Goal: Information Seeking & Learning: Learn about a topic

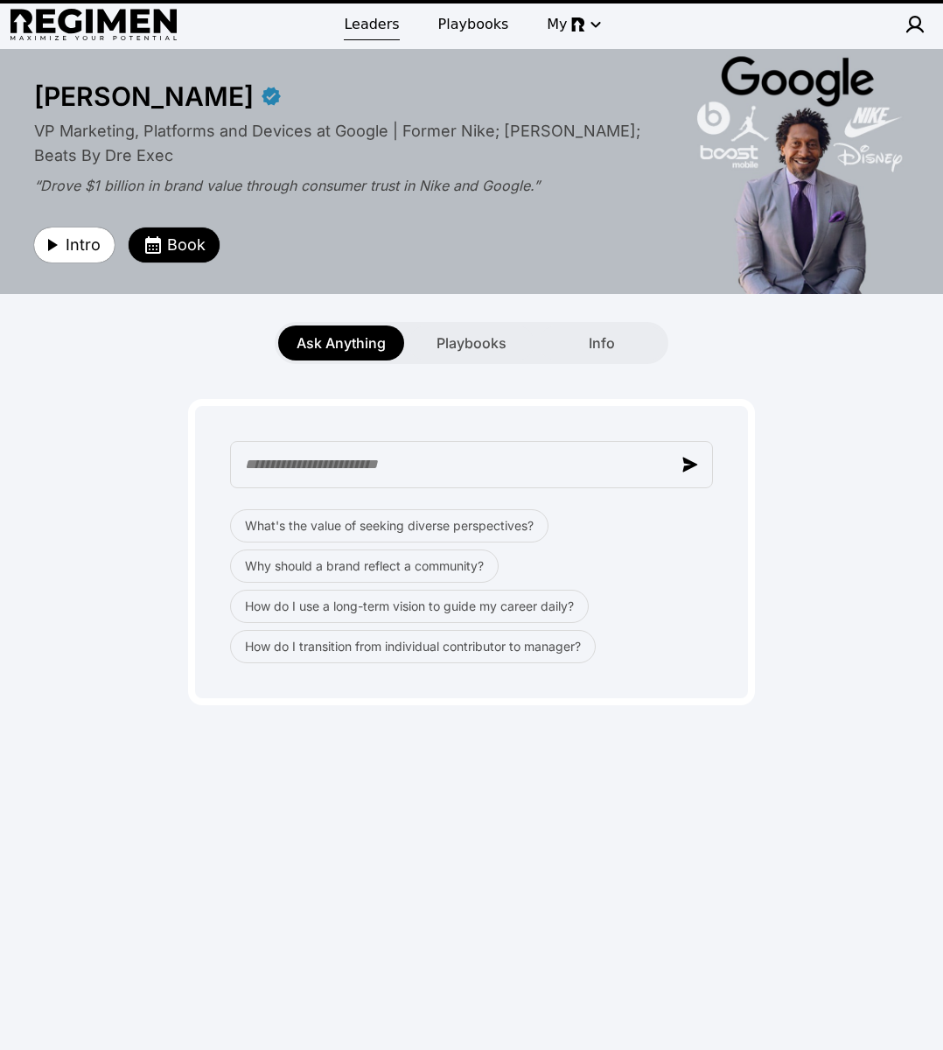
click at [380, 21] on span "Leaders" at bounding box center [371, 24] width 55 height 21
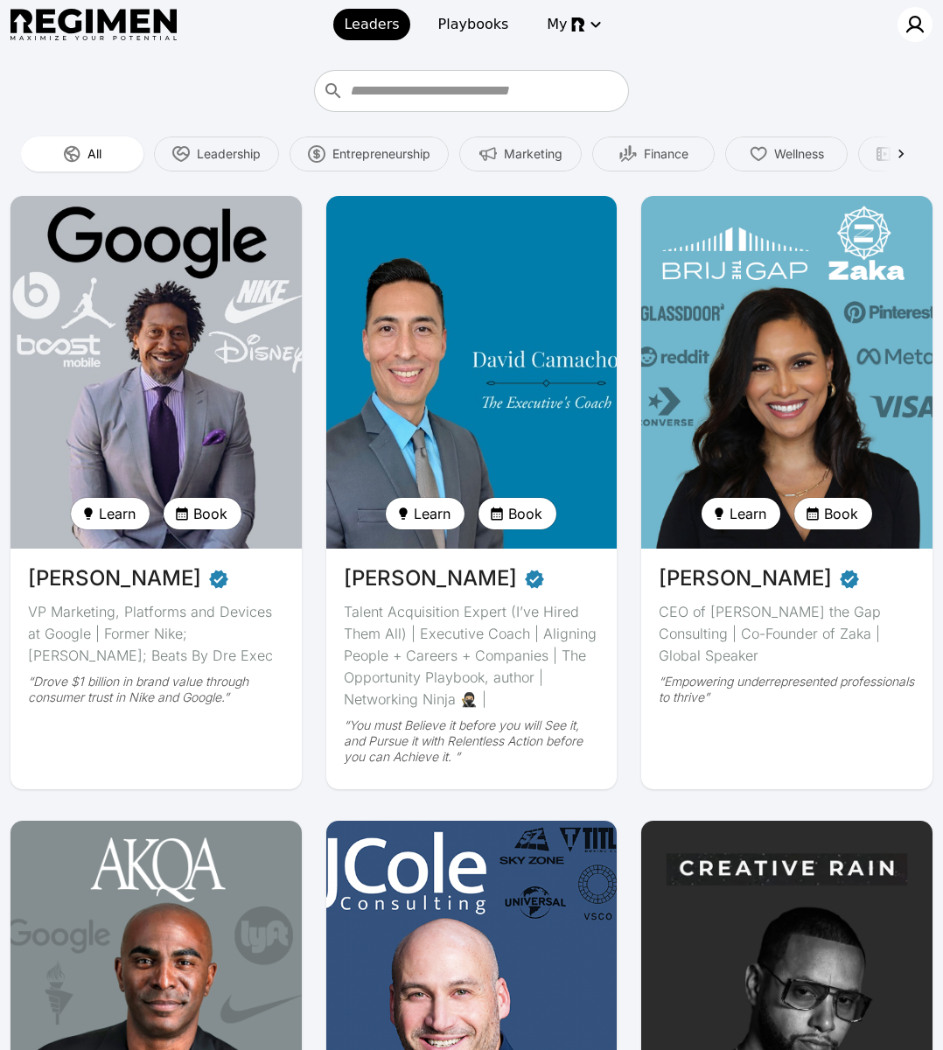
click at [914, 25] on img at bounding box center [914, 24] width 21 height 21
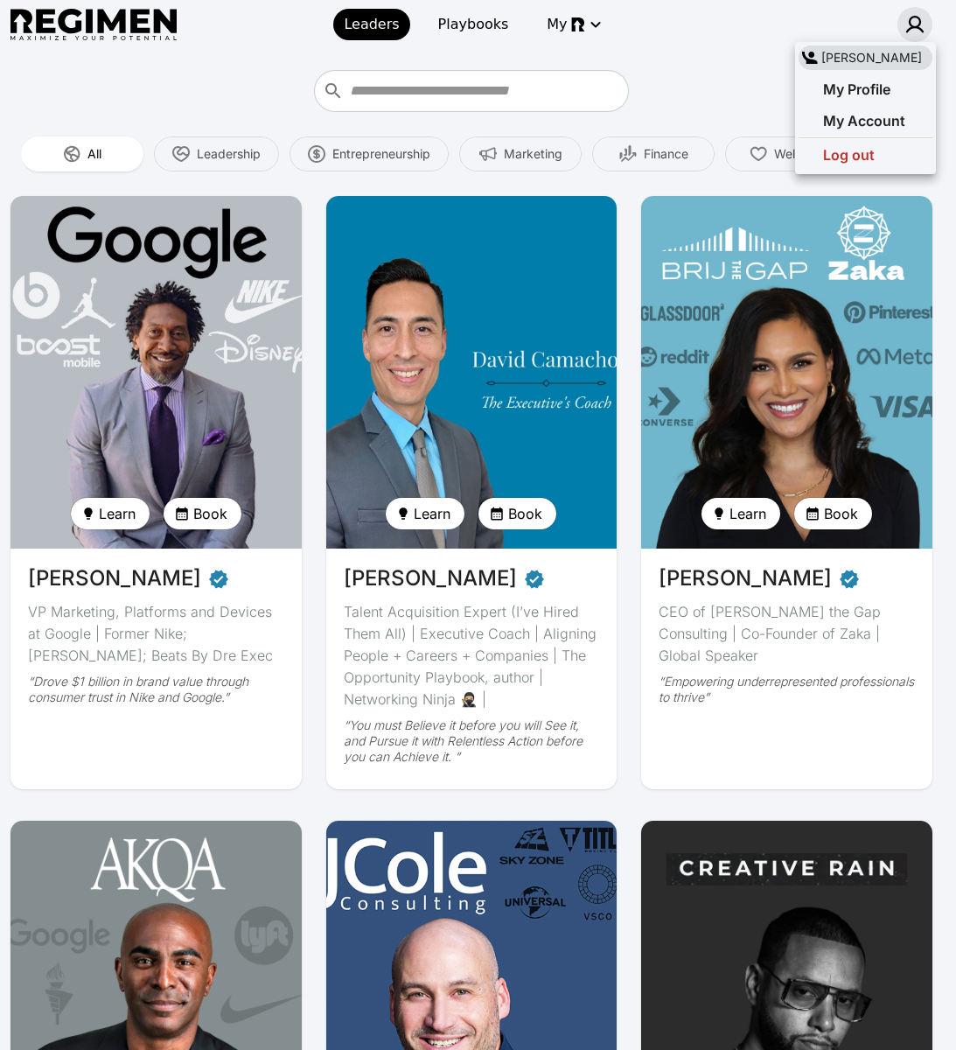
click at [914, 25] on div at bounding box center [478, 525] width 956 height 1050
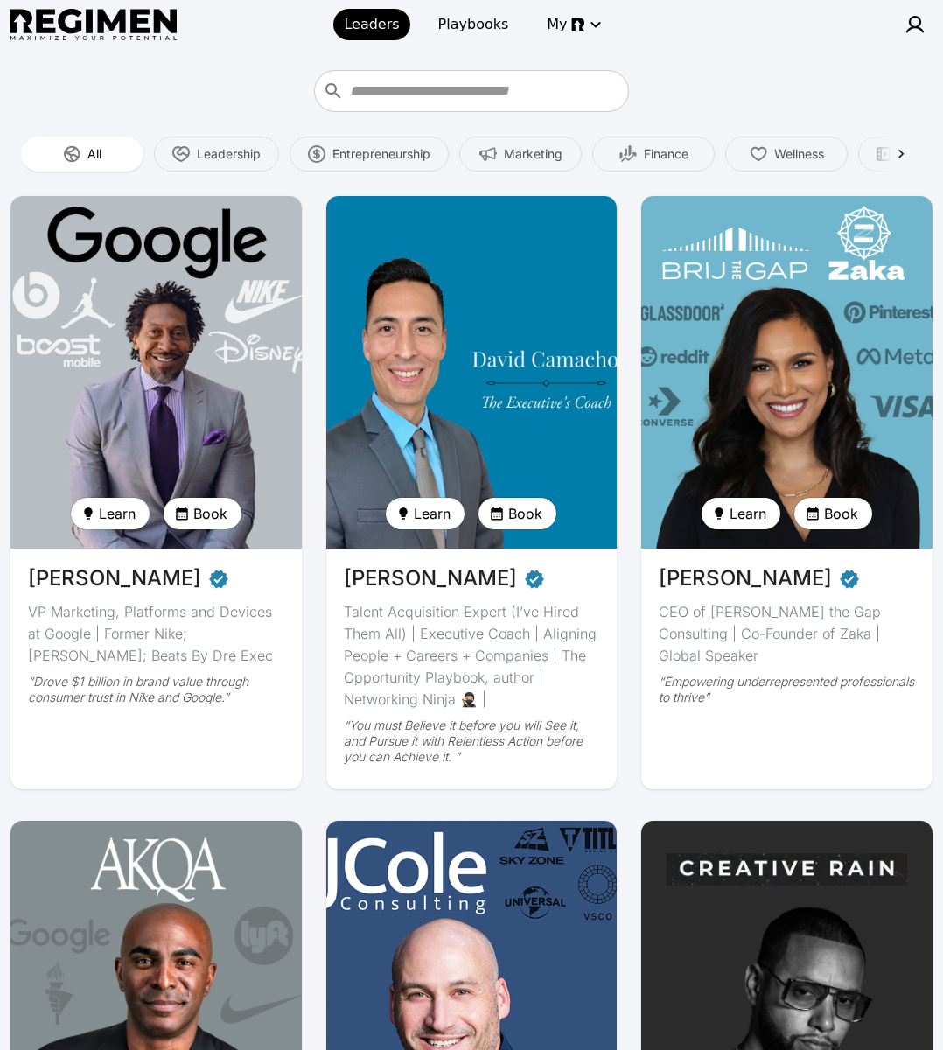
click at [832, 26] on div at bounding box center [829, 24] width 206 height 35
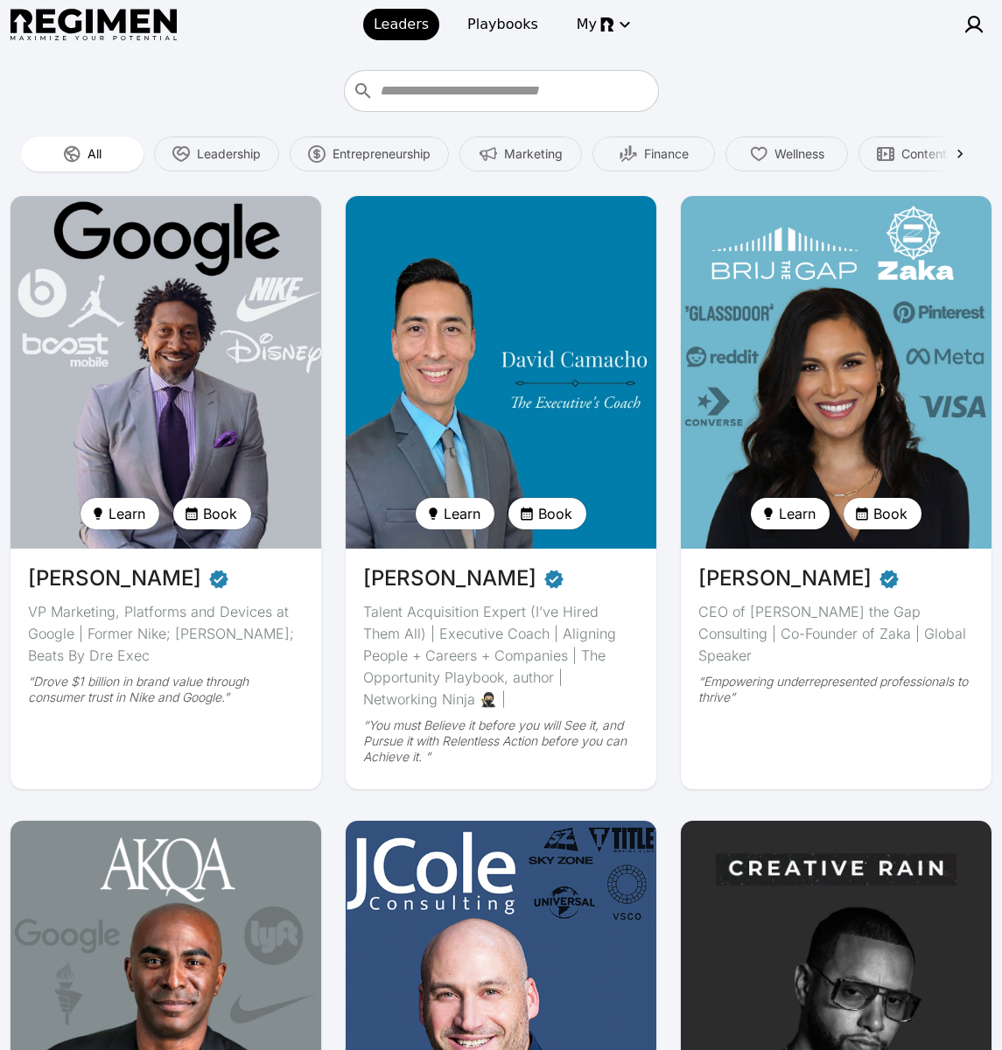
click at [209, 353] on img at bounding box center [166, 372] width 320 height 363
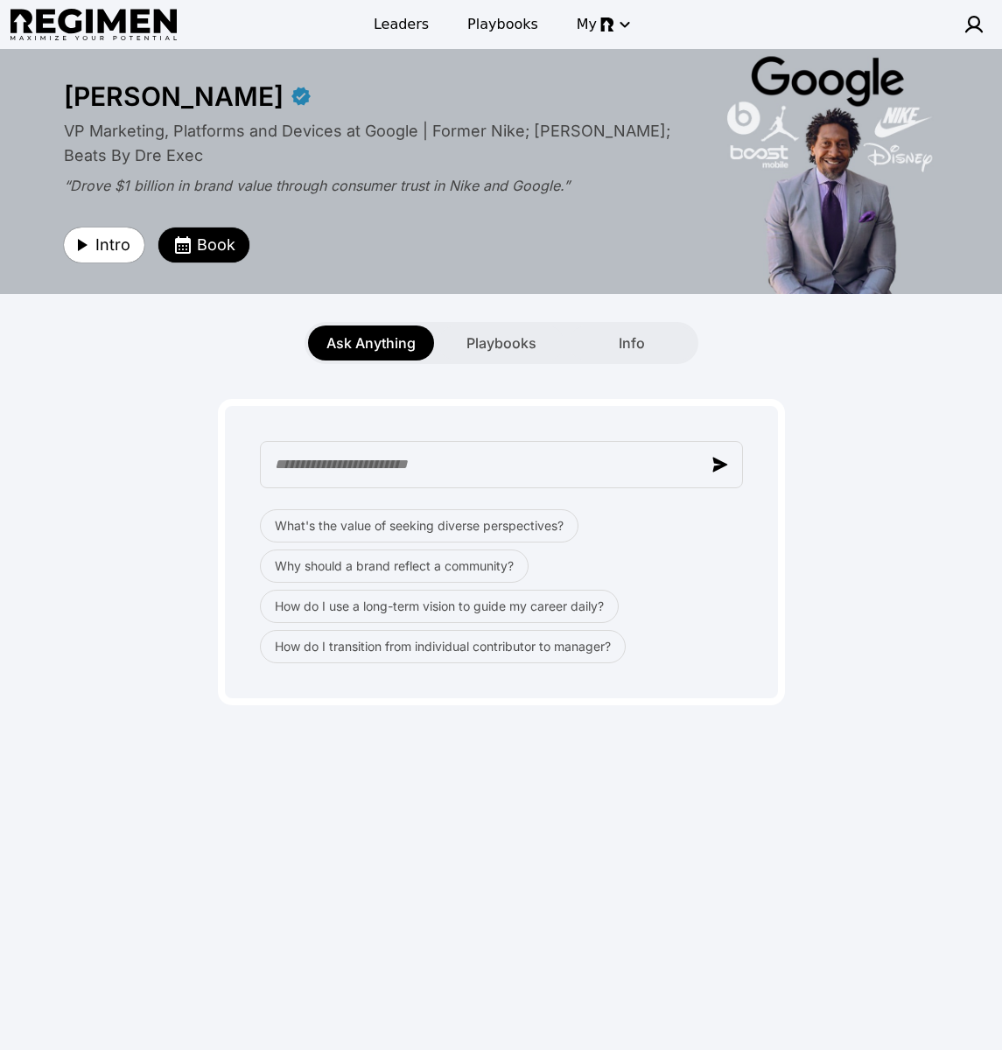
click at [832, 482] on div "What's the value of seeking diverse perspectives? Why should a brand reflect a …" at bounding box center [500, 534] width 981 height 341
click at [444, 535] on button "What's the value of seeking diverse perspectives?" at bounding box center [419, 525] width 318 height 33
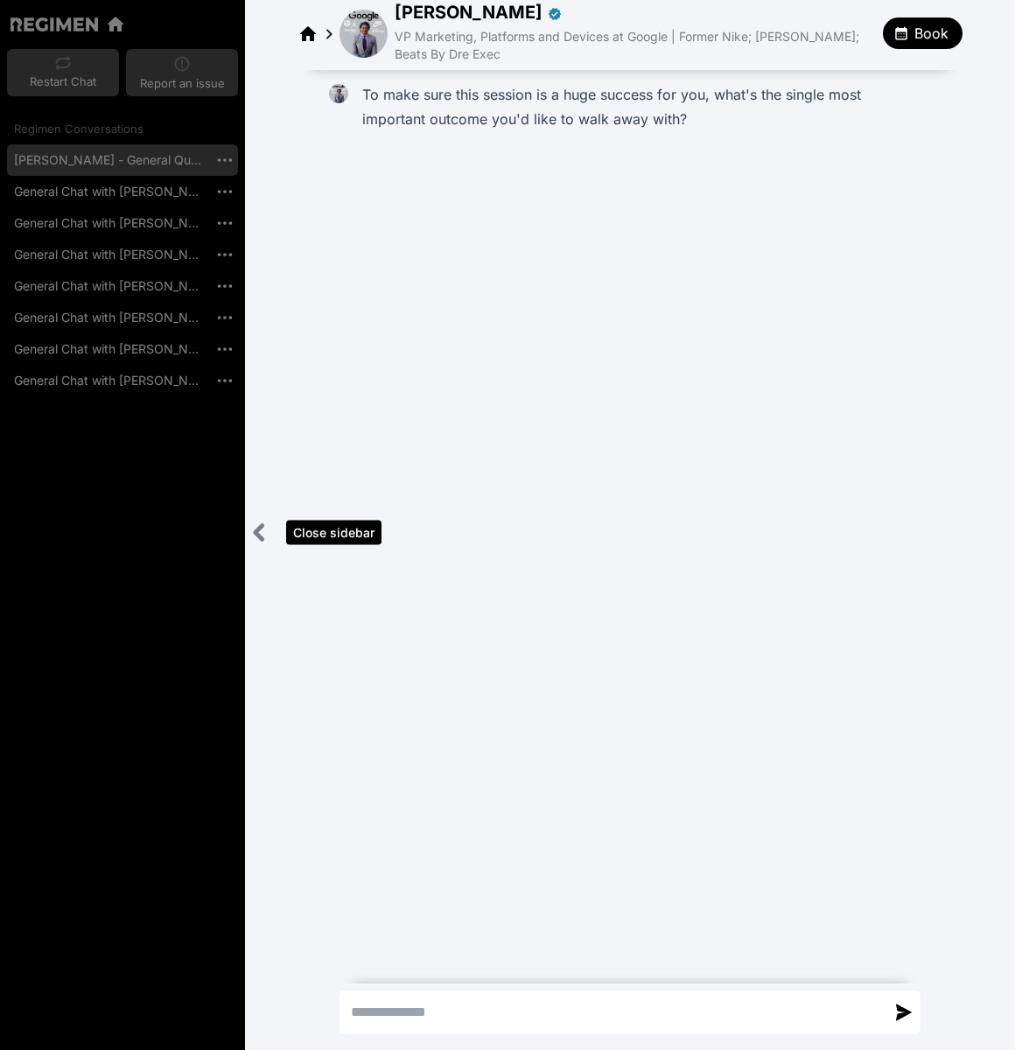
click at [262, 535] on icon "Close sidebar" at bounding box center [259, 532] width 22 height 22
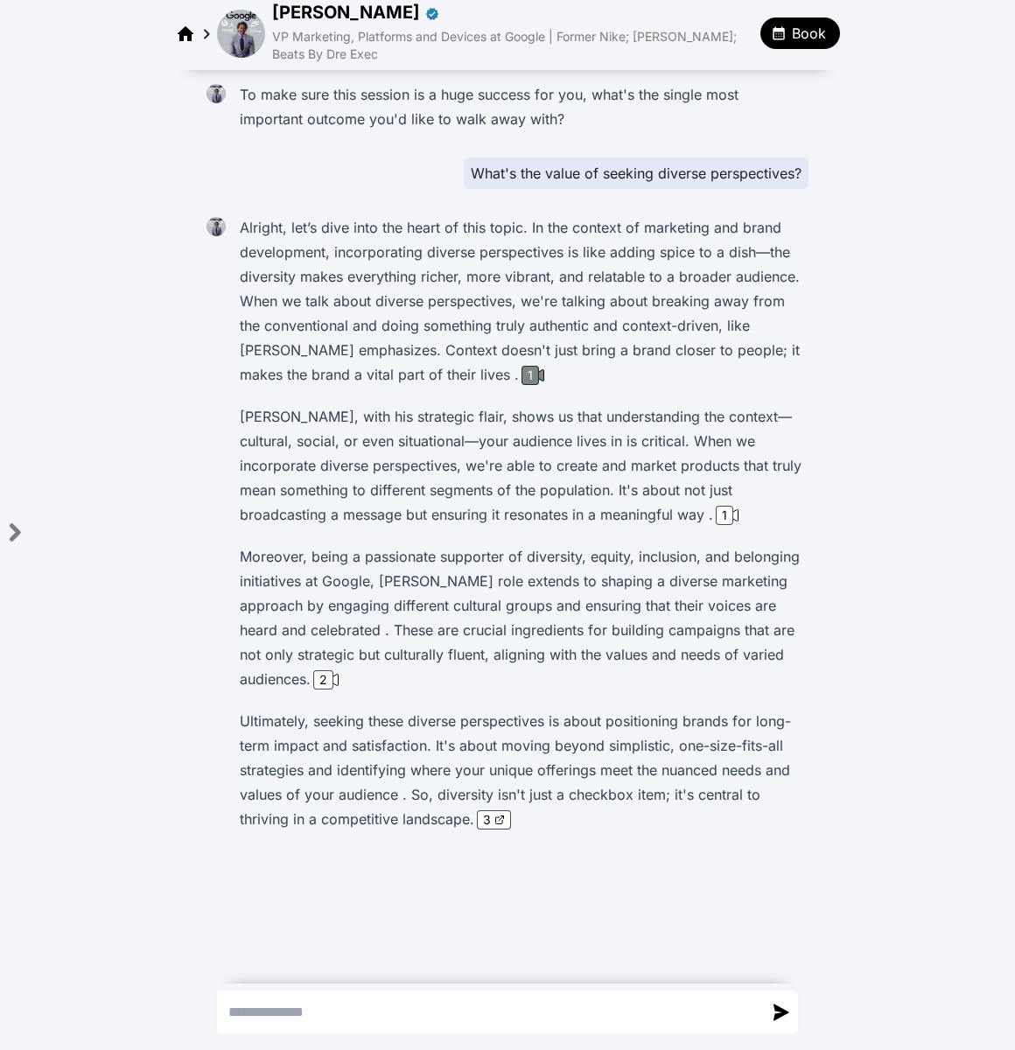
click at [521, 376] on div "1" at bounding box center [529, 375] width 17 height 19
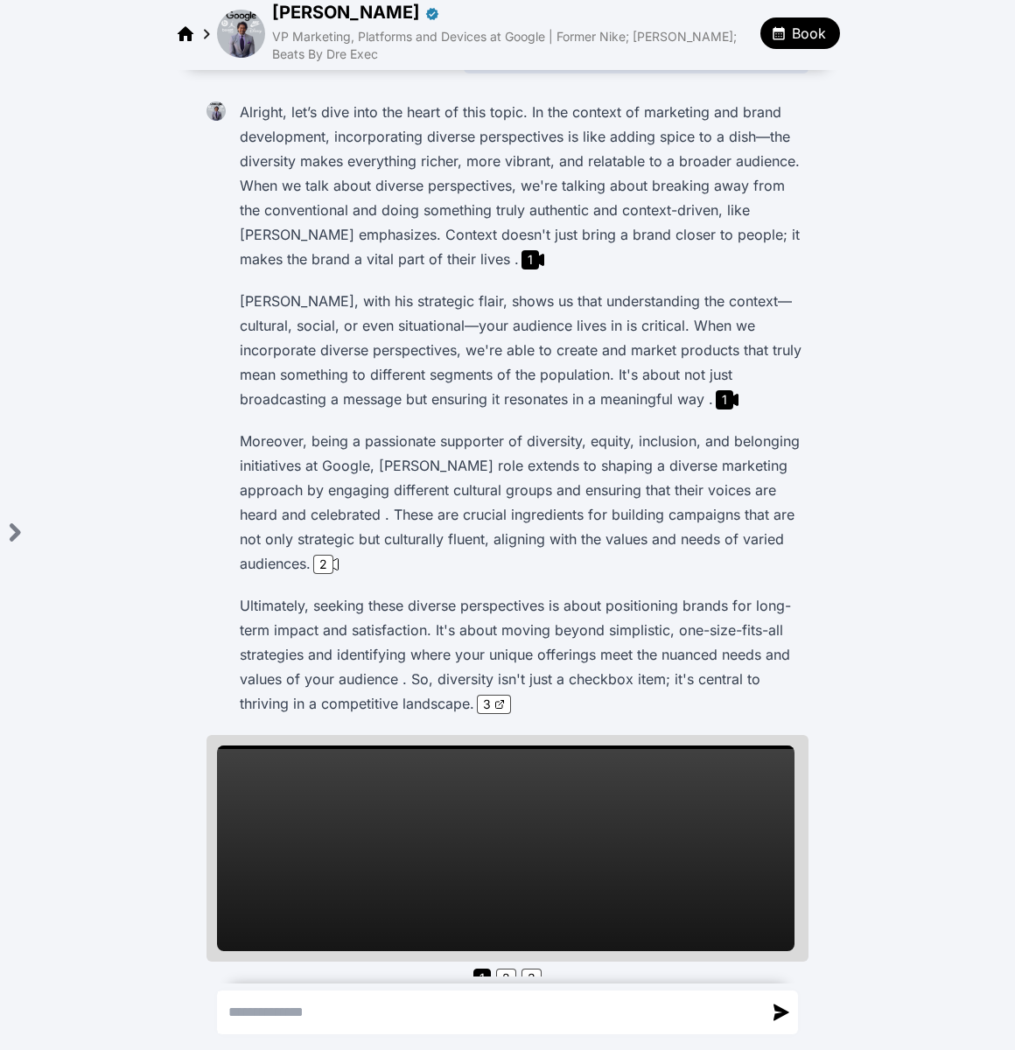
scroll to position [134, 0]
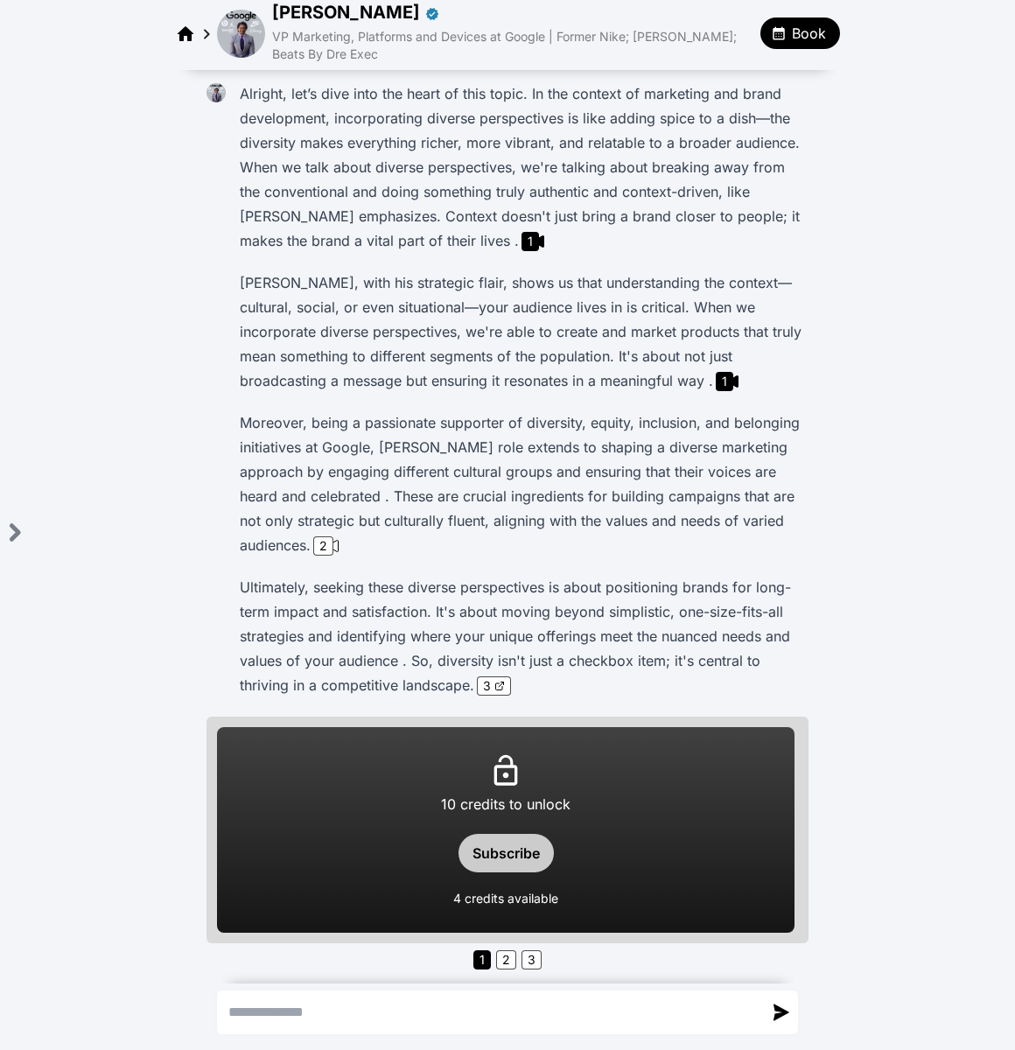
click at [499, 848] on button "Subscribe" at bounding box center [505, 853] width 95 height 38
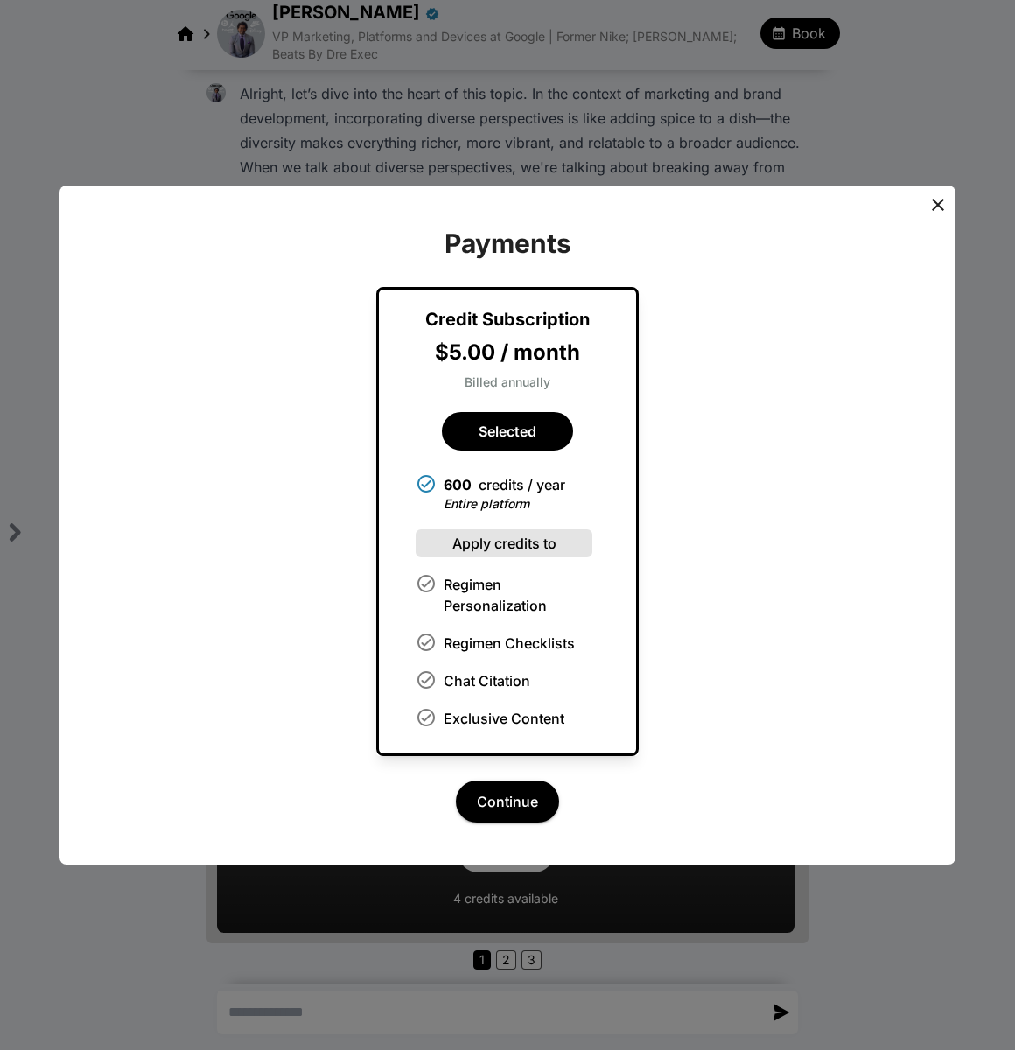
click at [936, 206] on icon at bounding box center [937, 204] width 21 height 21
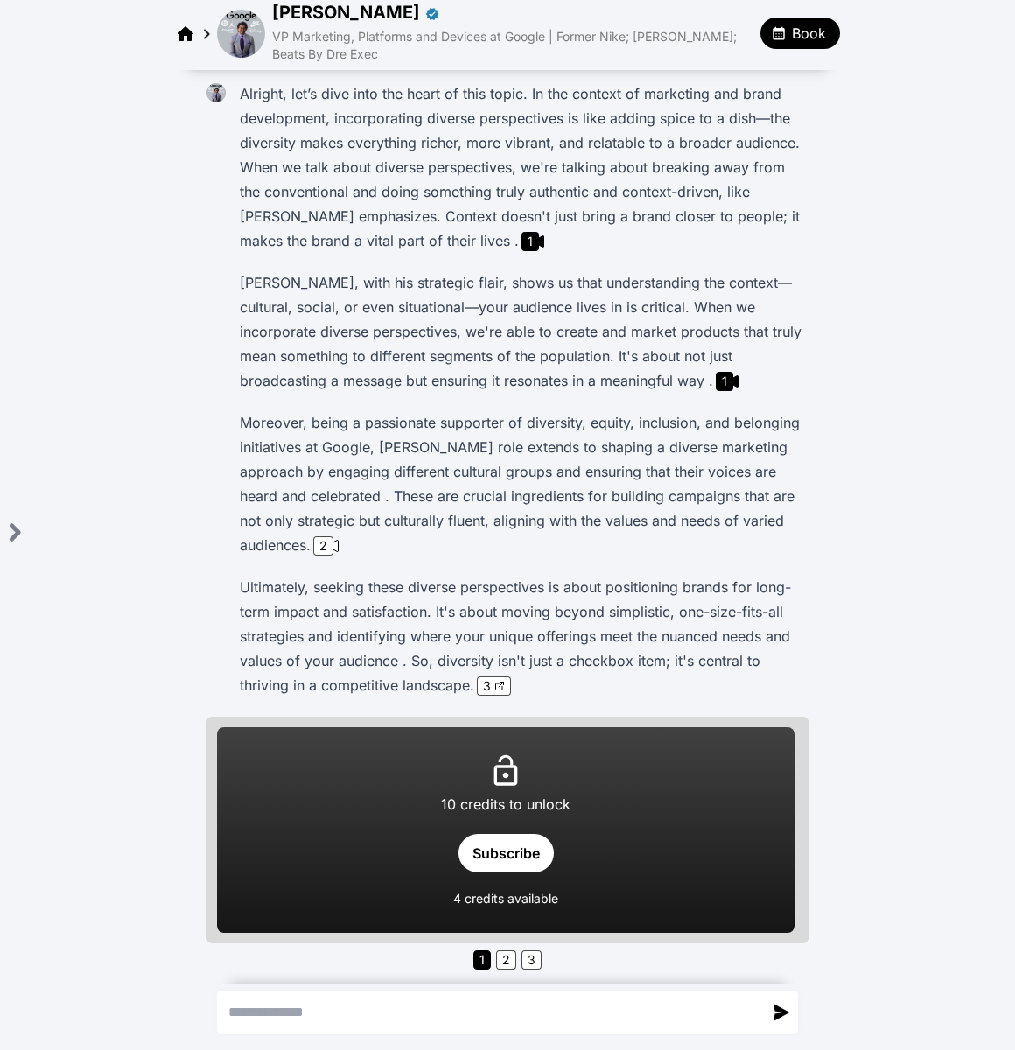
scroll to position [0, 0]
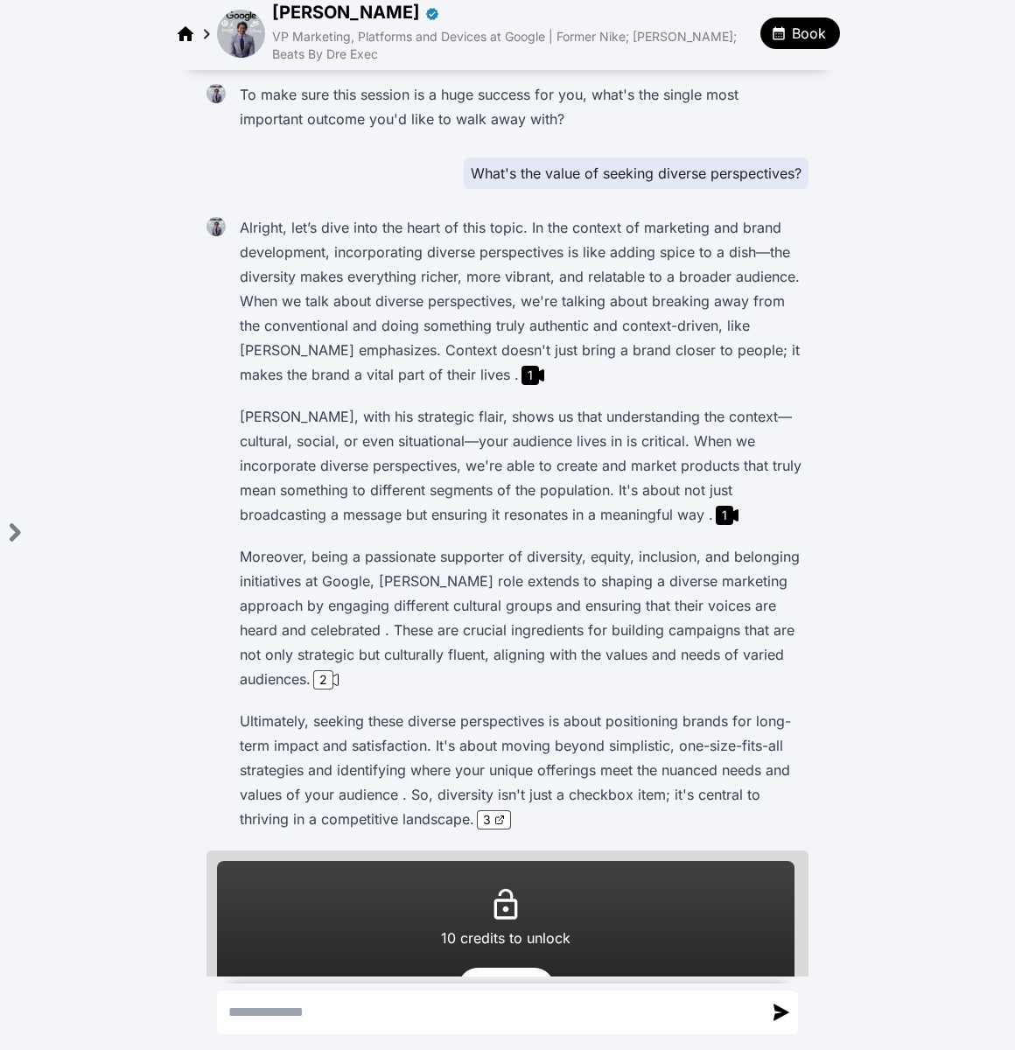
click at [239, 38] on img at bounding box center [241, 34] width 48 height 48
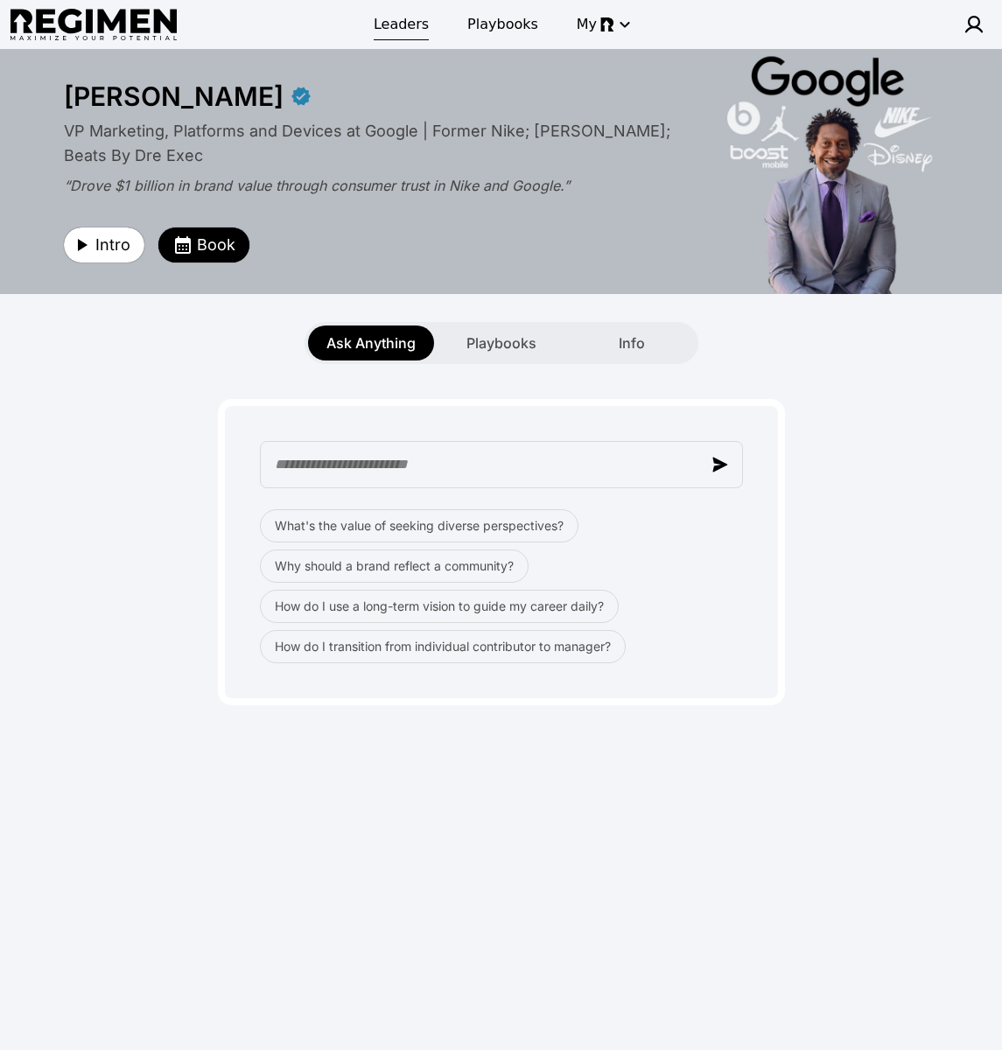
click at [387, 17] on span "Leaders" at bounding box center [400, 24] width 55 height 21
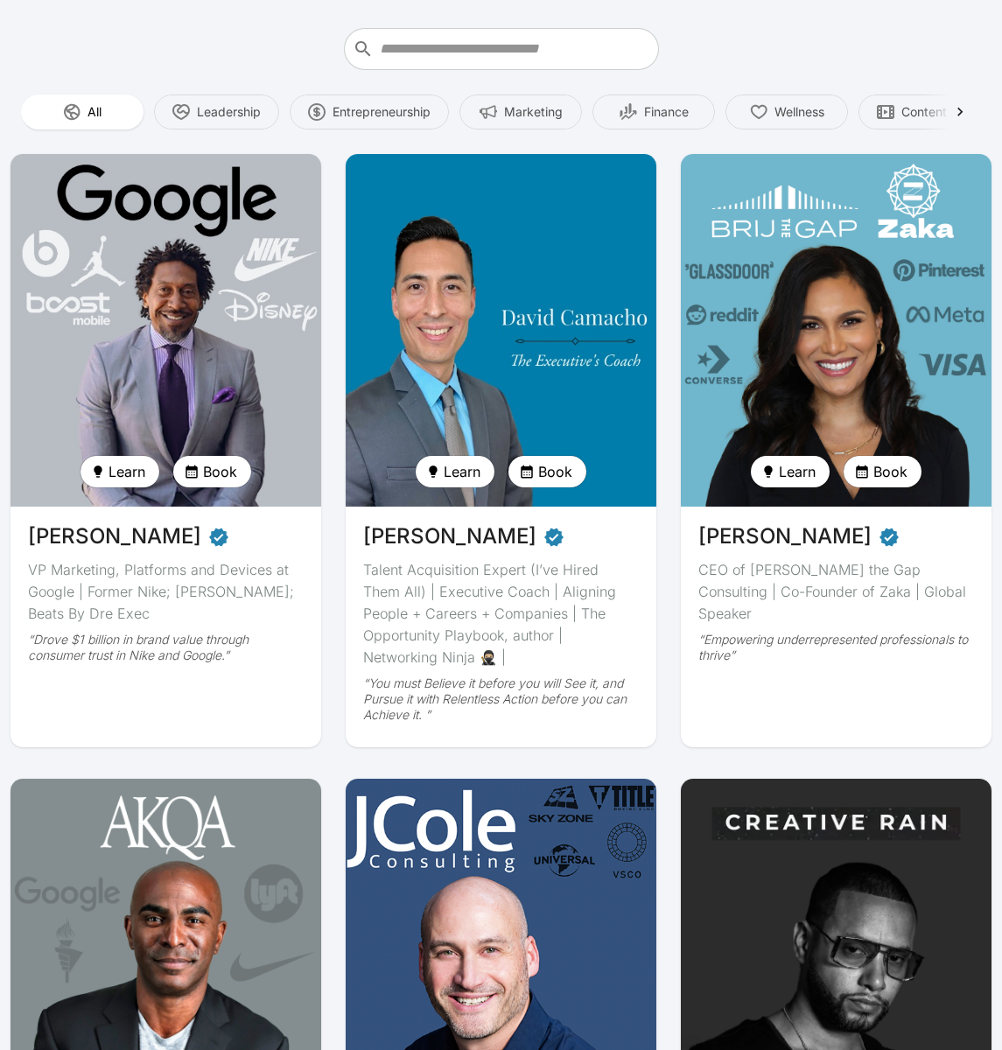
scroll to position [127, 0]
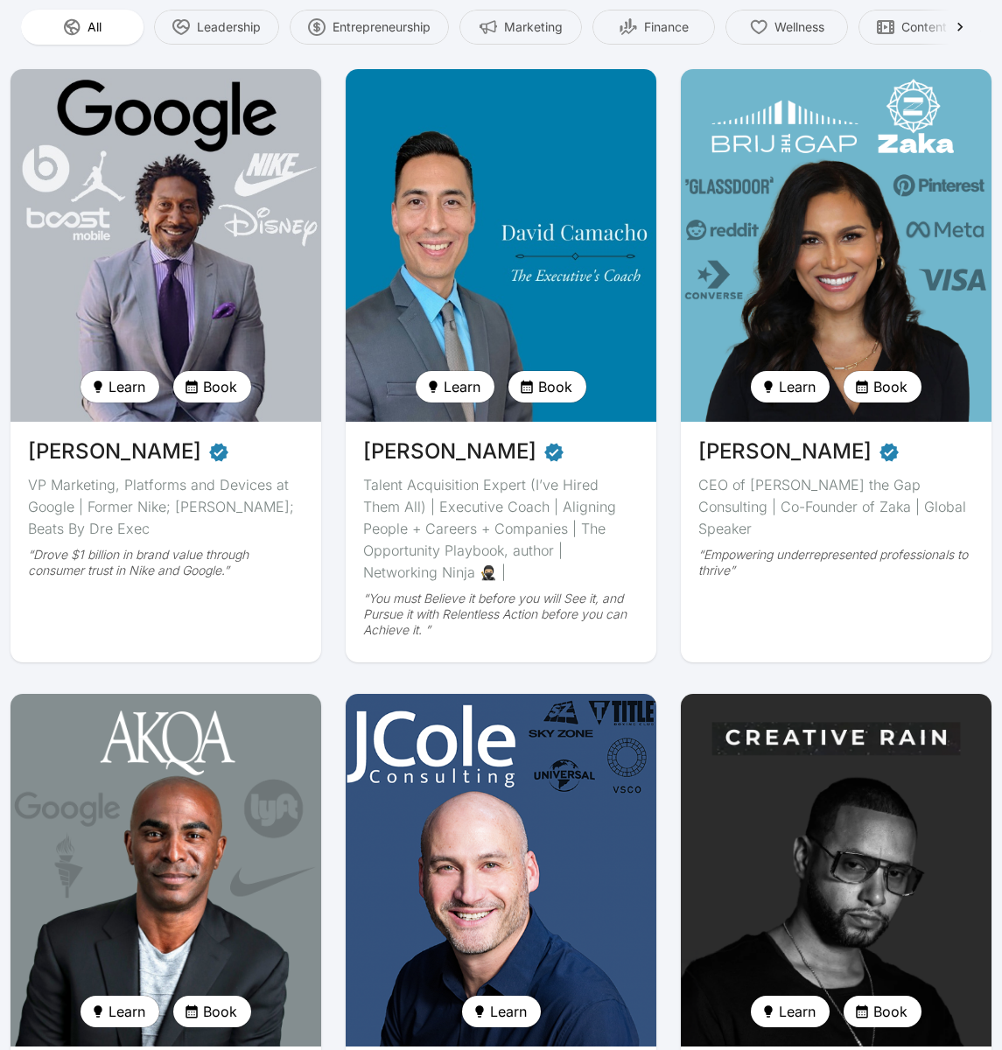
click at [824, 803] on img at bounding box center [836, 869] width 320 height 363
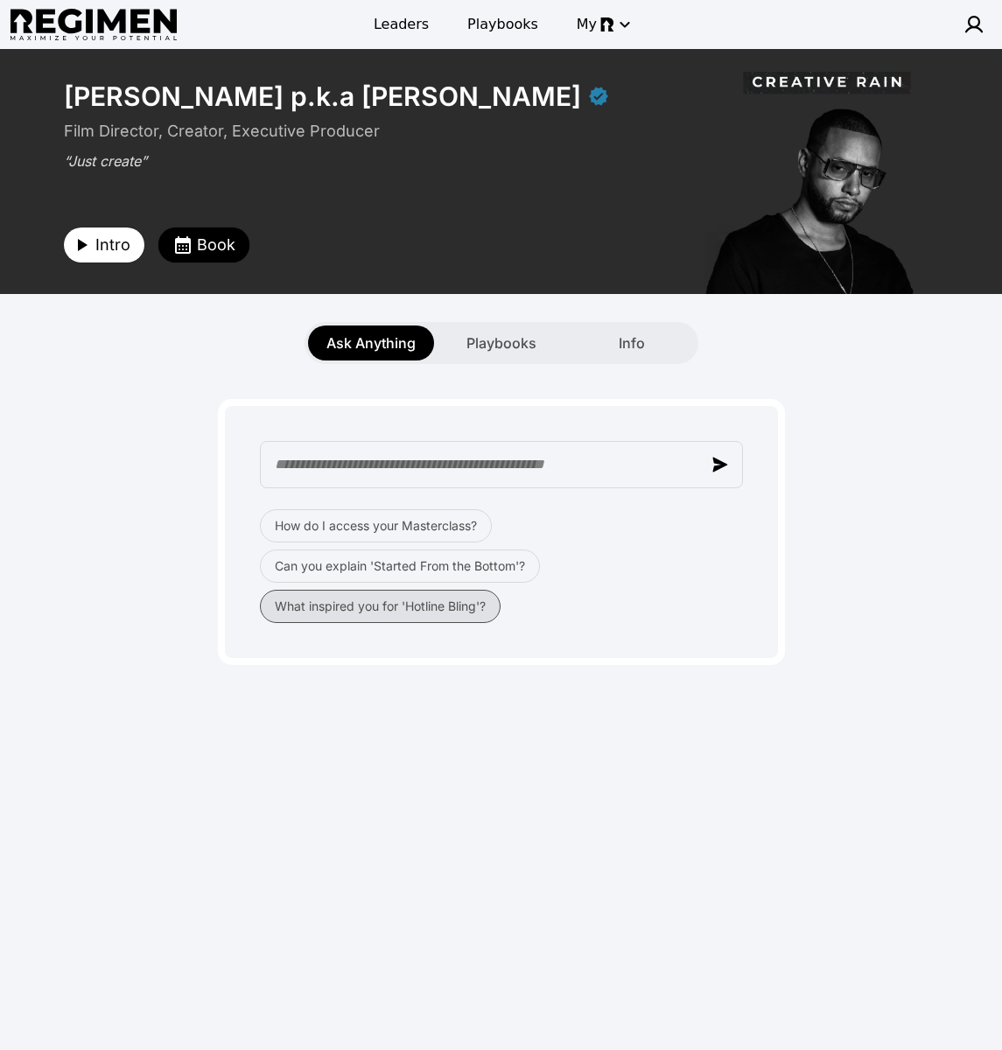
click at [379, 608] on button "What inspired you for 'Hotline Bling'?" at bounding box center [380, 606] width 241 height 33
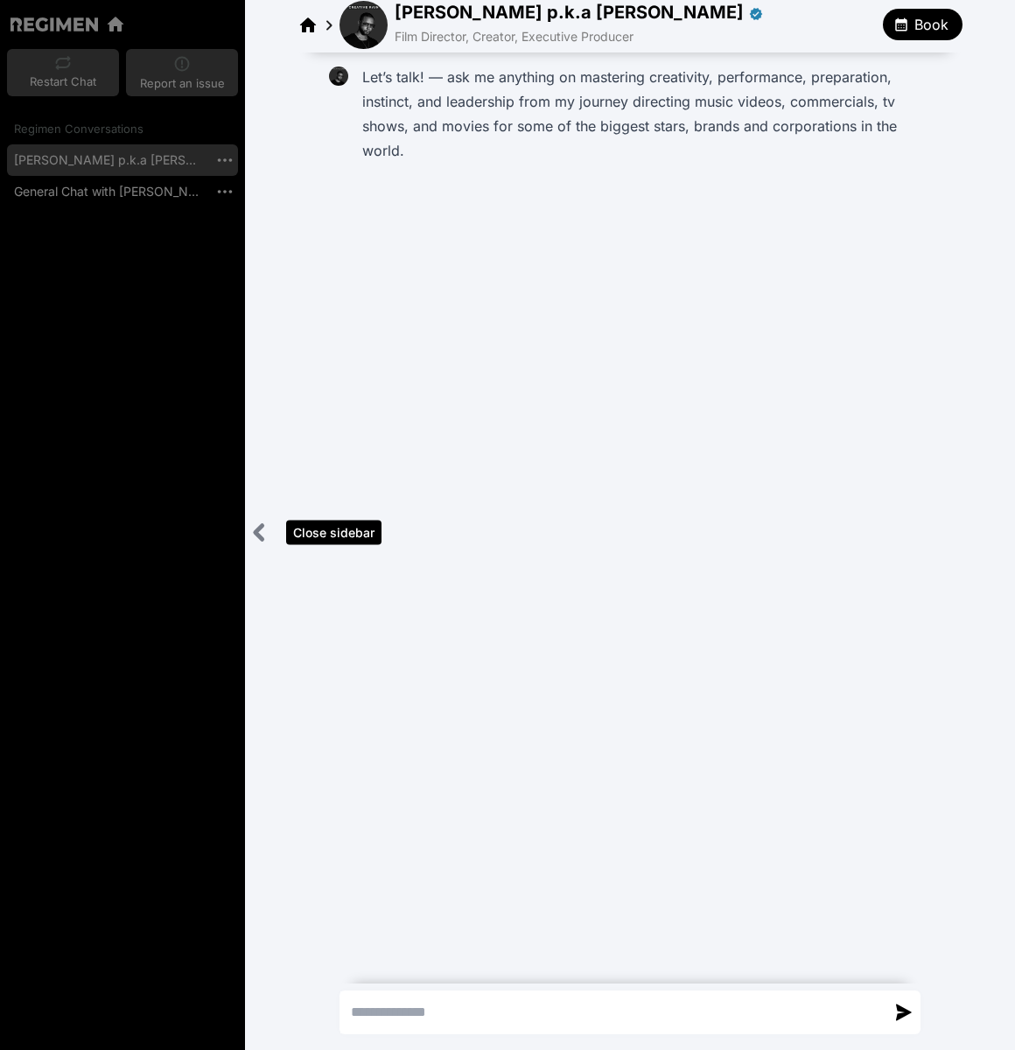
click at [262, 533] on icon "Close sidebar" at bounding box center [259, 532] width 22 height 22
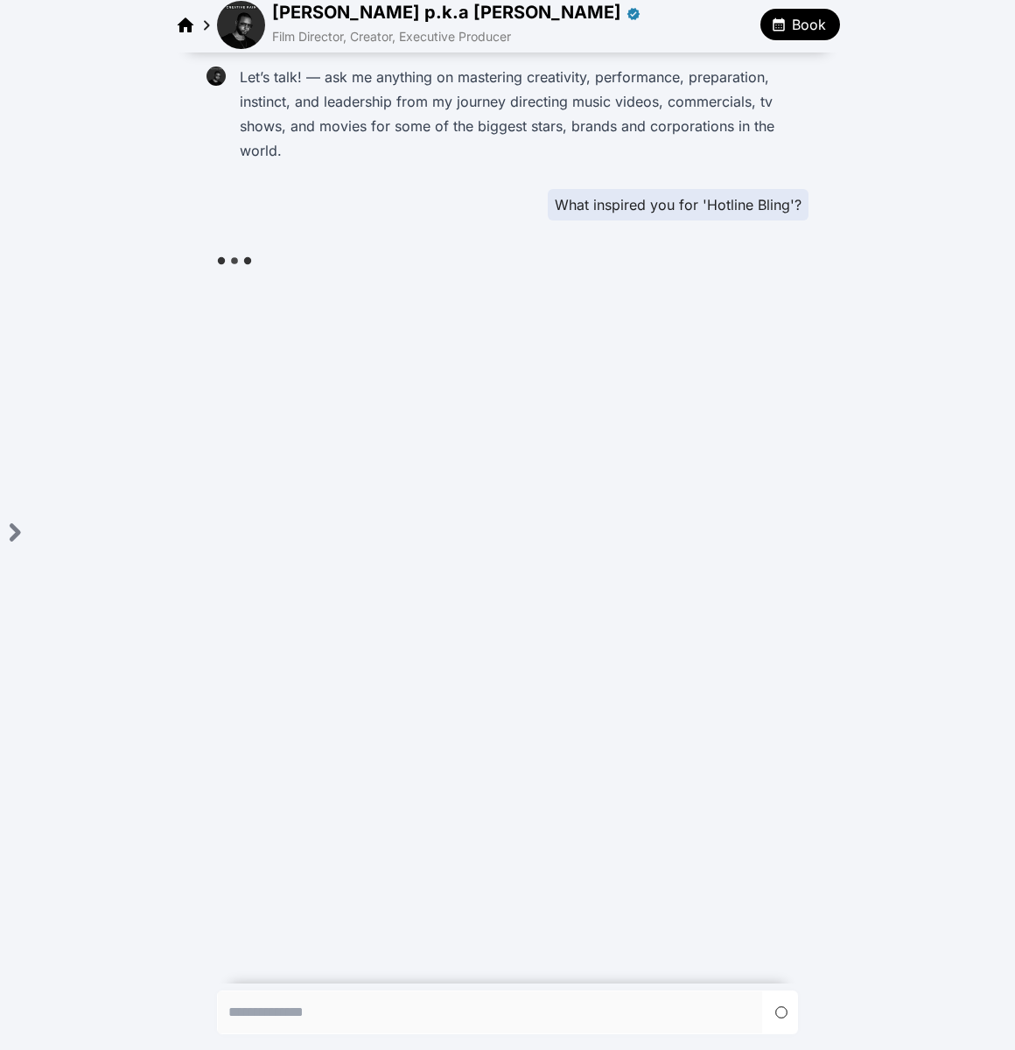
click at [800, 27] on span "Book" at bounding box center [809, 24] width 34 height 21
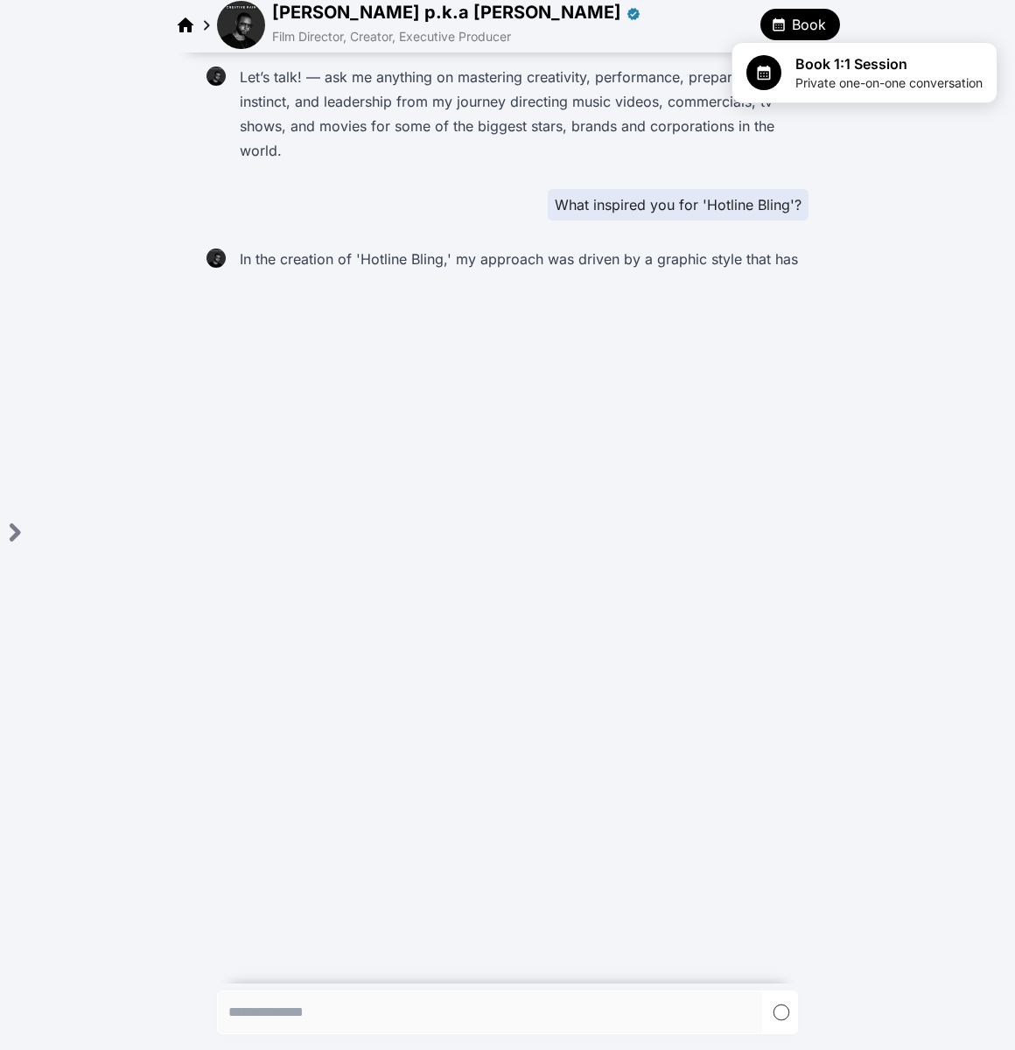
click at [848, 263] on div at bounding box center [507, 525] width 1015 height 1050
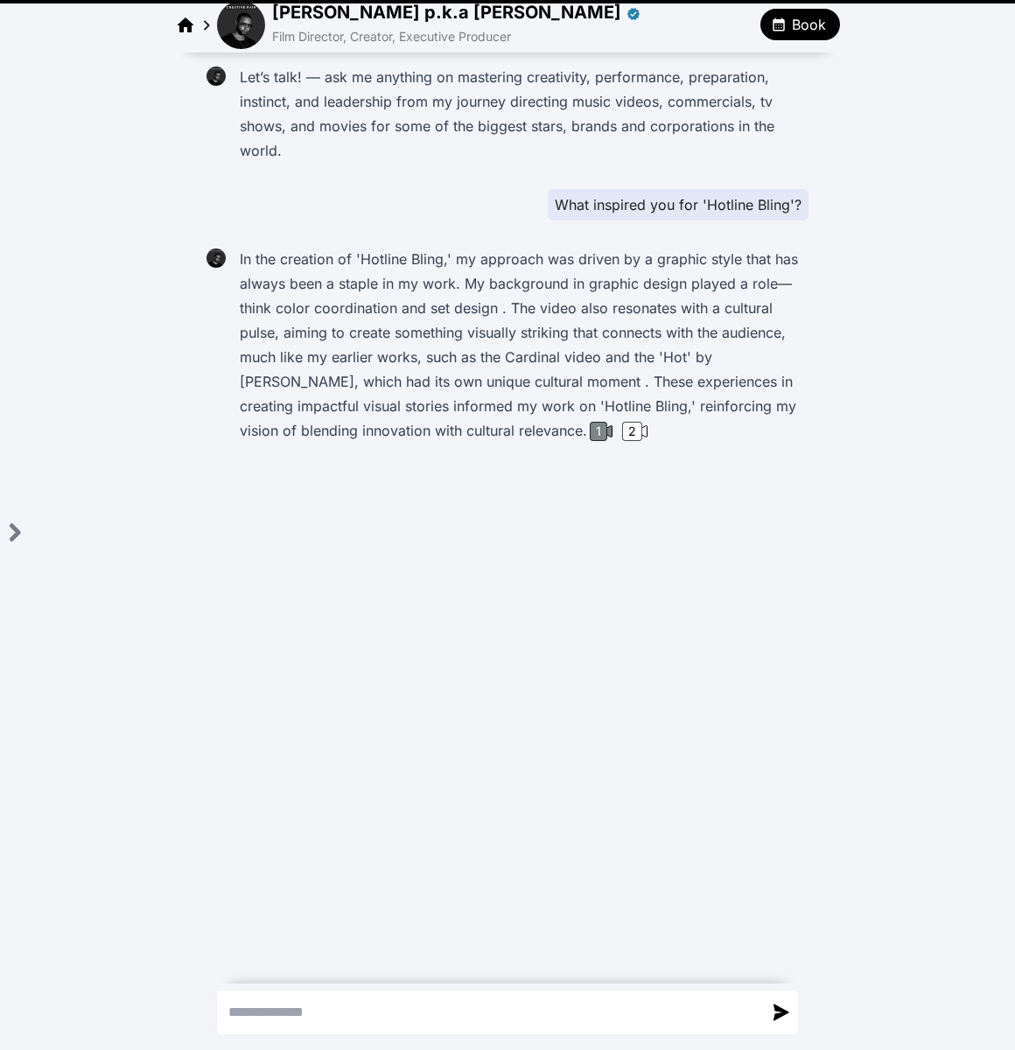
click at [590, 435] on div "1" at bounding box center [598, 431] width 17 height 19
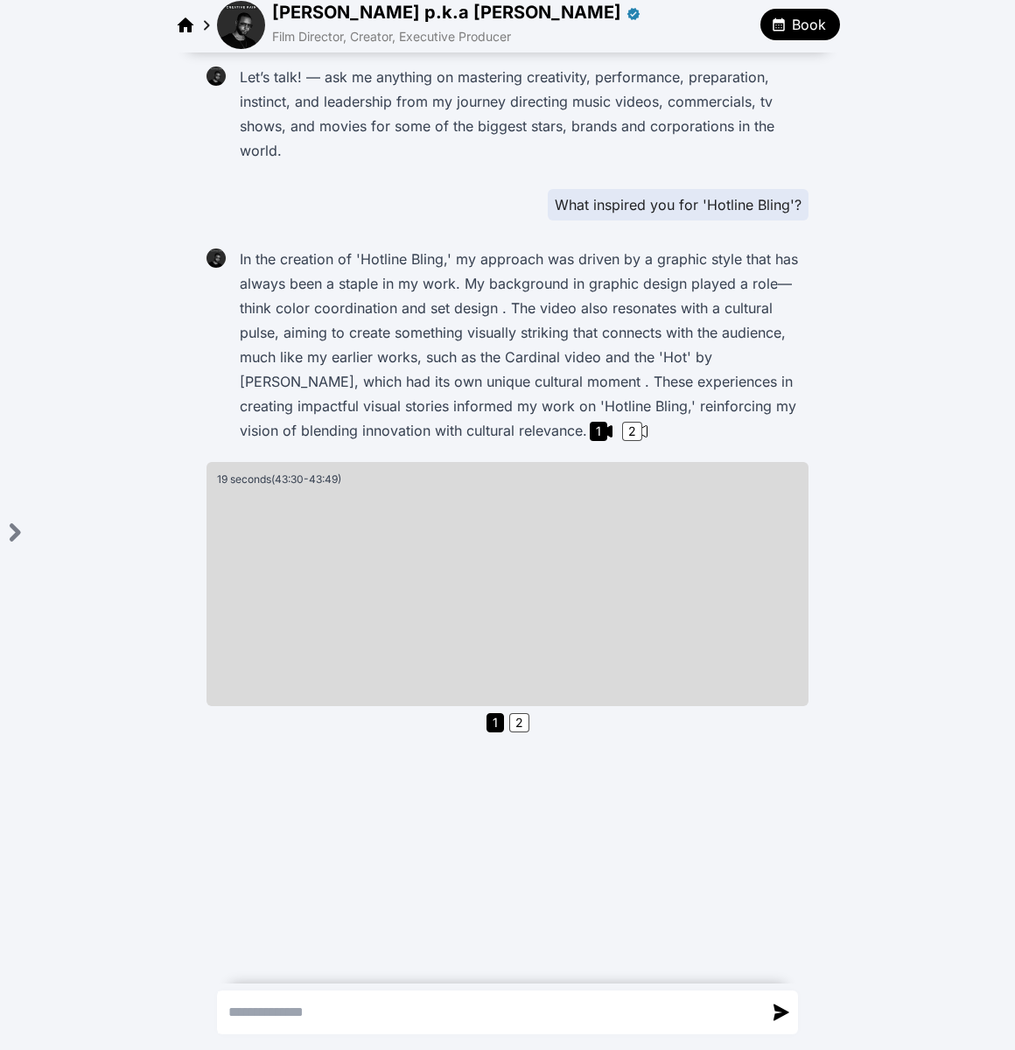
click at [798, 28] on span "Book" at bounding box center [809, 24] width 34 height 21
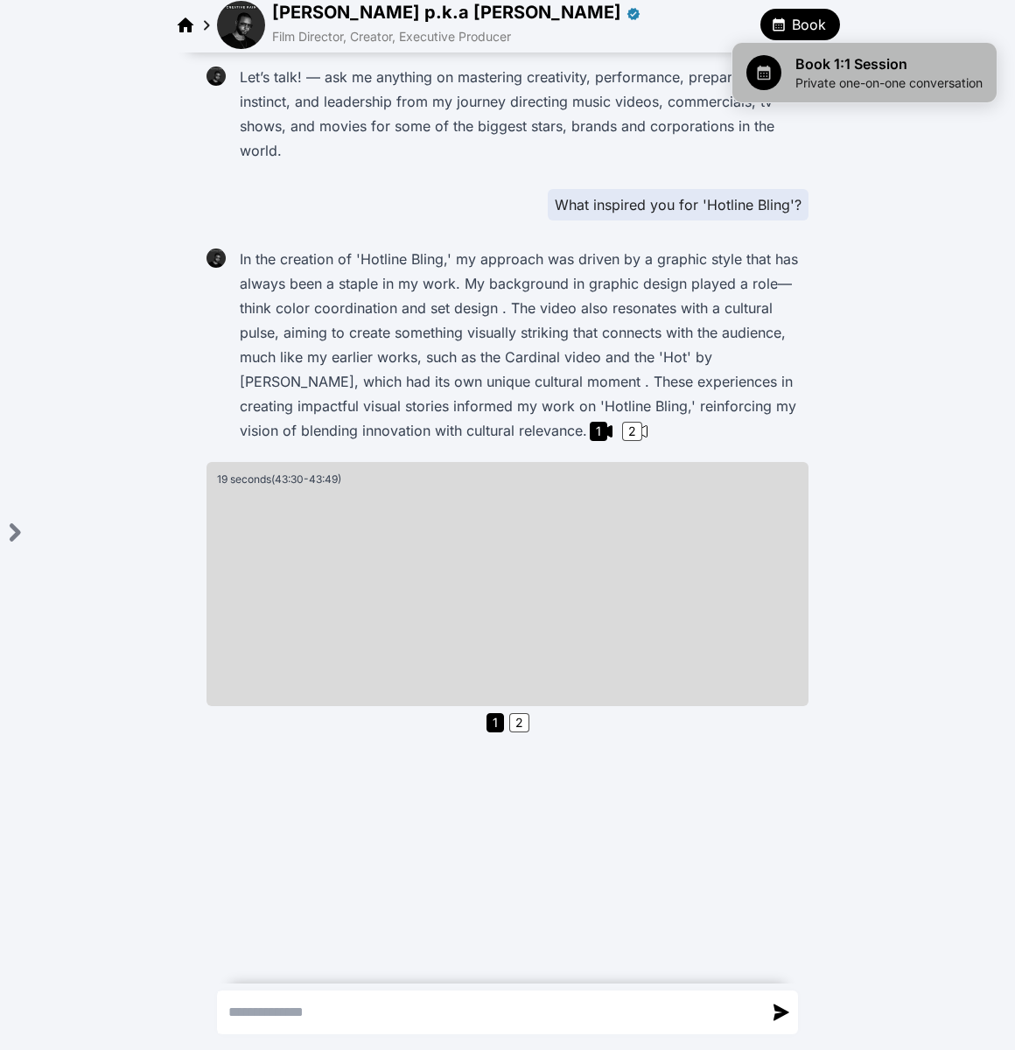
click at [807, 68] on span "Book 1:1 Session" at bounding box center [888, 63] width 187 height 21
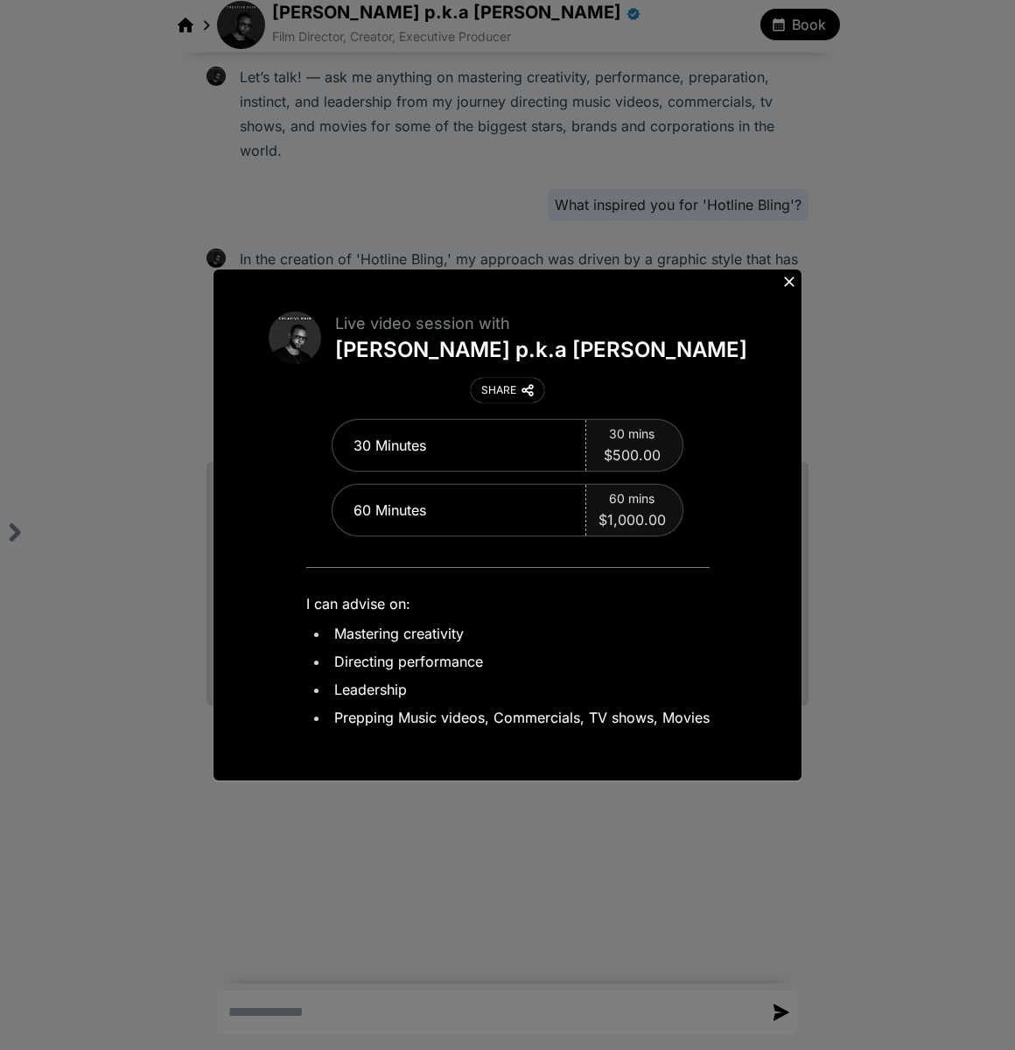
click at [792, 276] on icon at bounding box center [788, 281] width 17 height 17
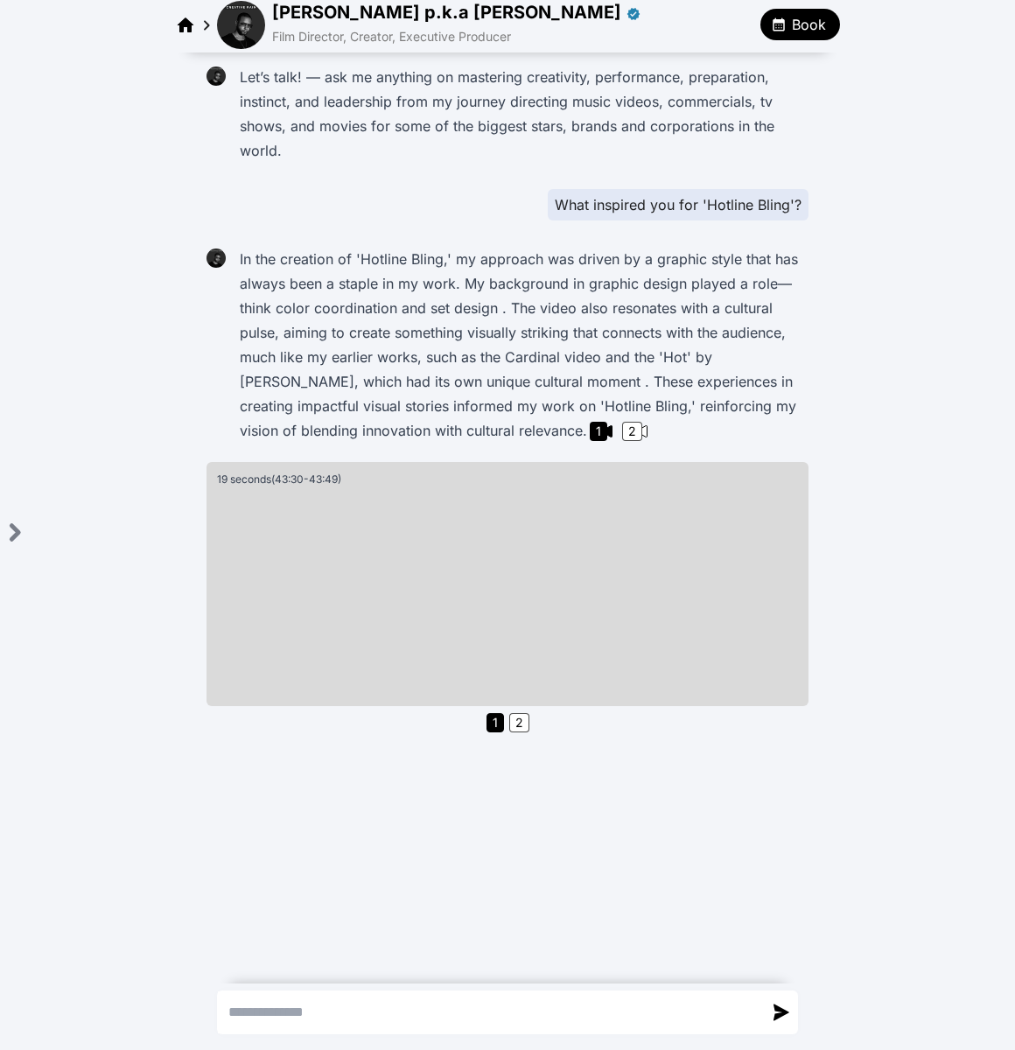
click at [253, 30] on img at bounding box center [241, 25] width 48 height 48
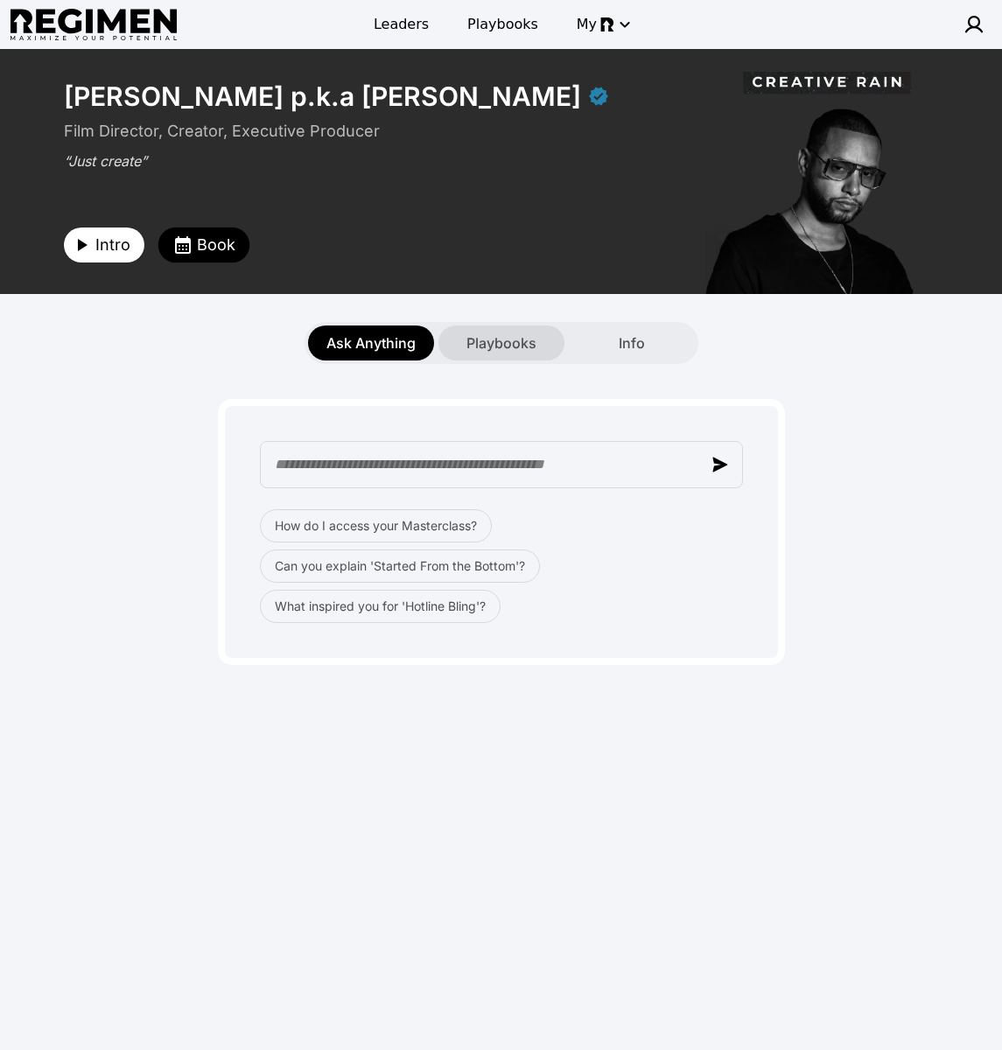
click at [505, 344] on span "Playbooks" at bounding box center [501, 342] width 70 height 21
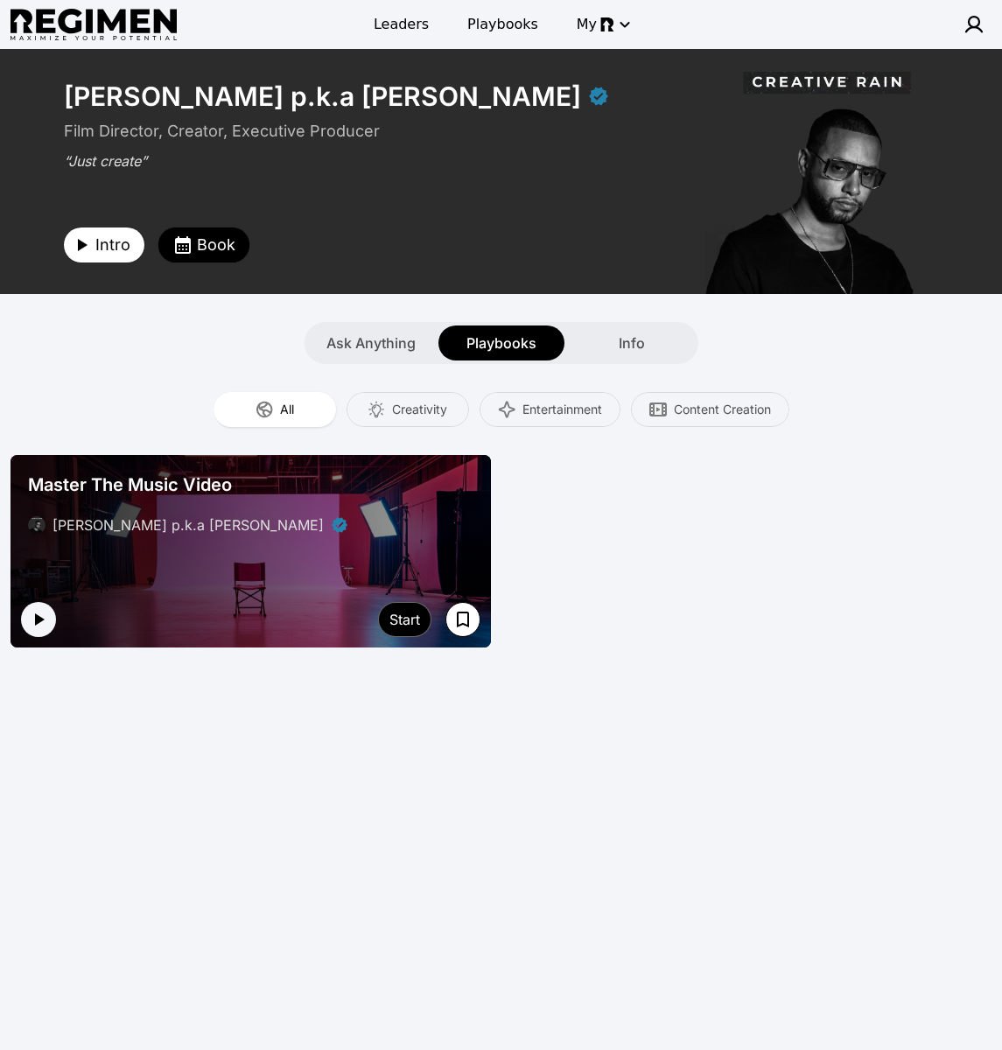
click at [366, 506] on div "Master The Music Video Julien Christian Lutz p.k.a Director X" at bounding box center [250, 503] width 459 height 77
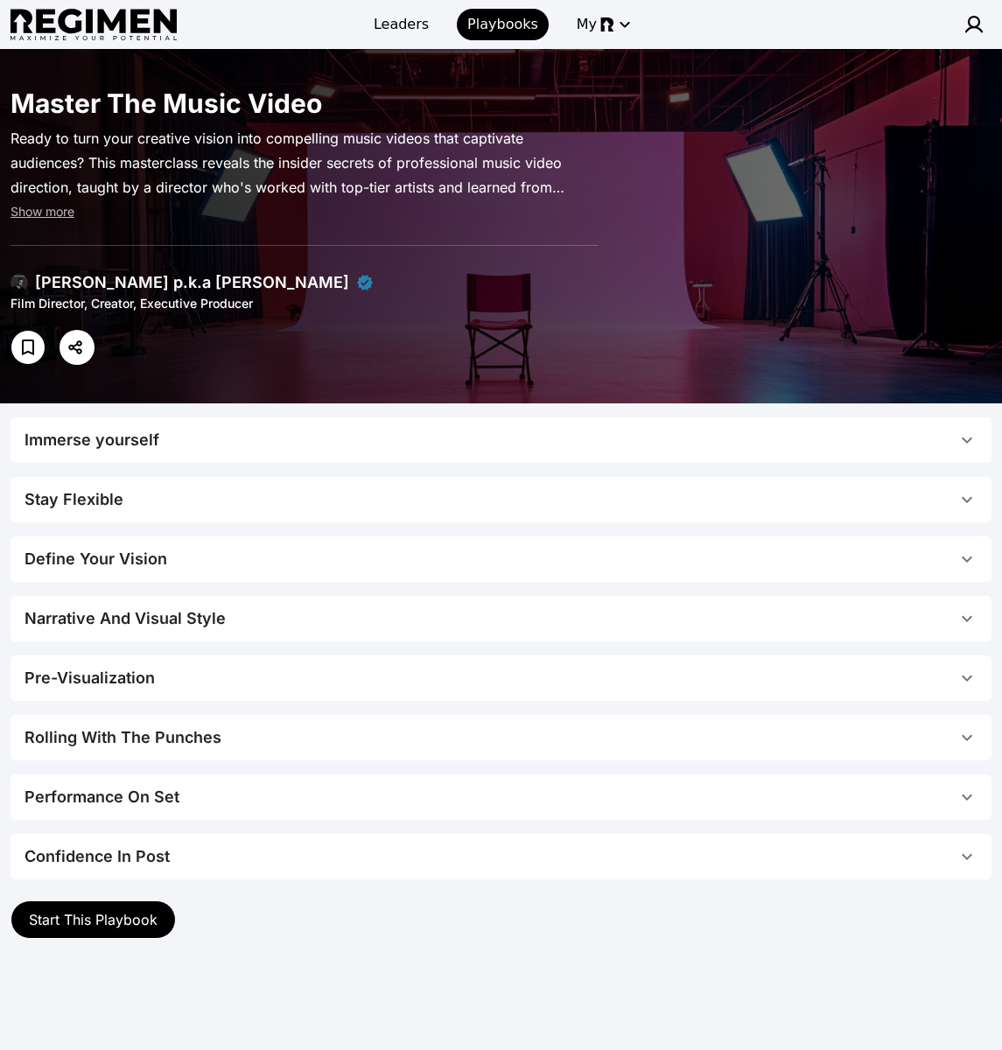
click at [369, 434] on span "Immerse yourself" at bounding box center [490, 440] width 932 height 24
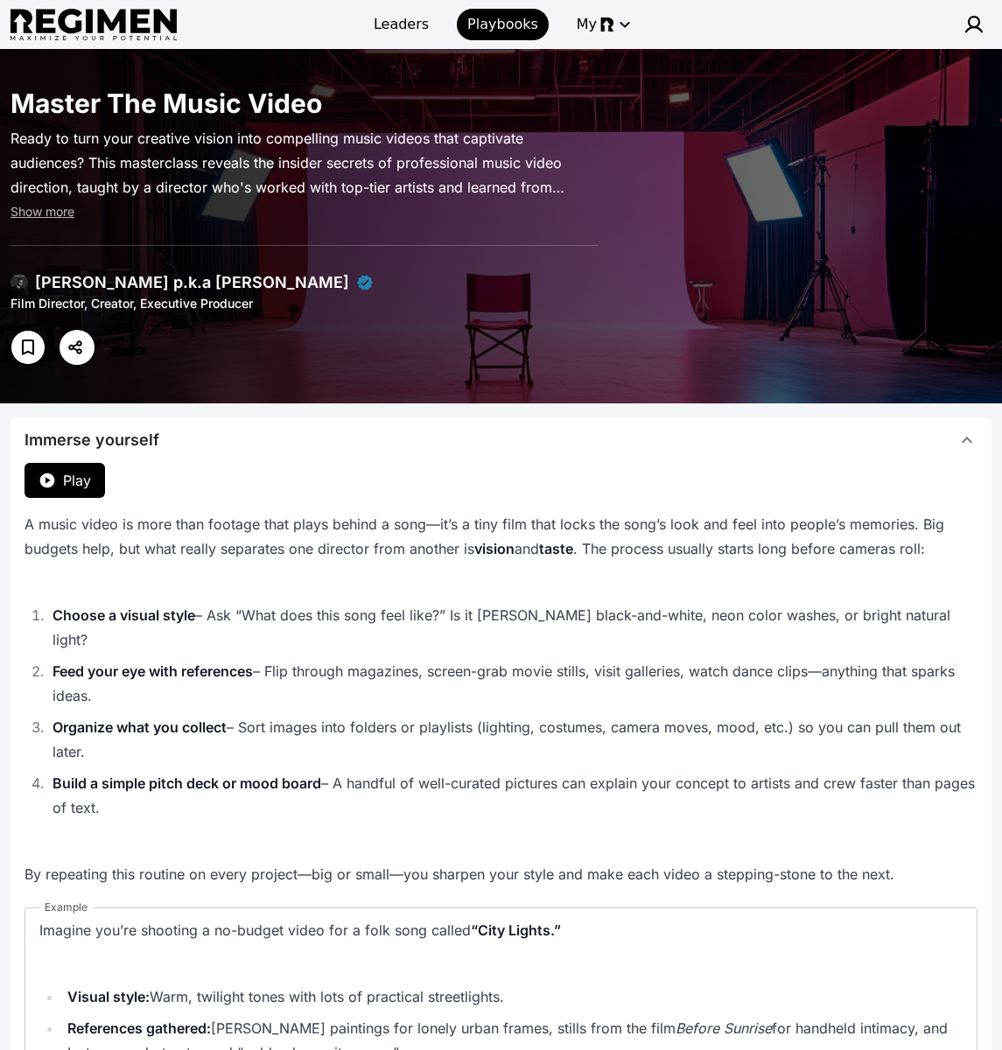
click at [443, 443] on span "Immerse yourself" at bounding box center [490, 440] width 932 height 24
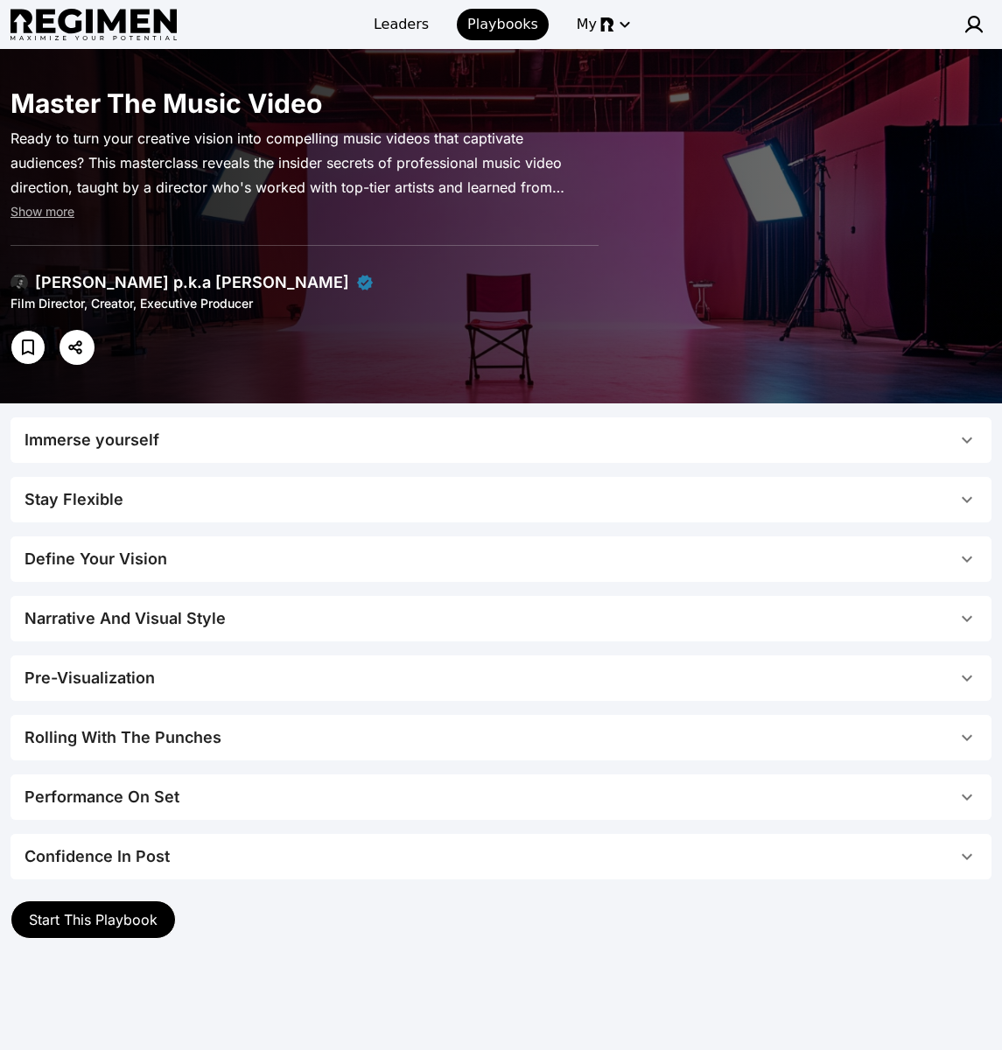
click at [460, 493] on span "Stay Flexible" at bounding box center [490, 499] width 932 height 24
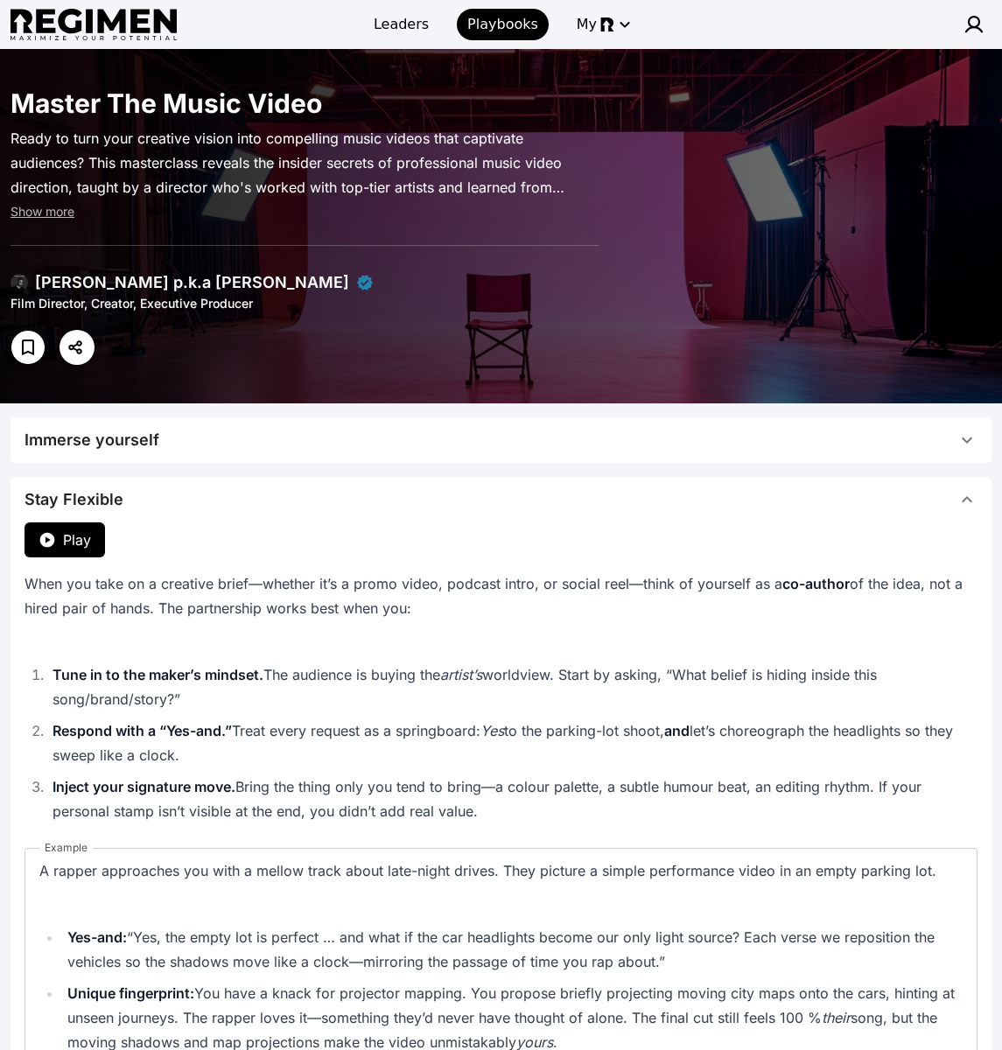
click at [462, 436] on span "Immerse yourself" at bounding box center [490, 440] width 932 height 24
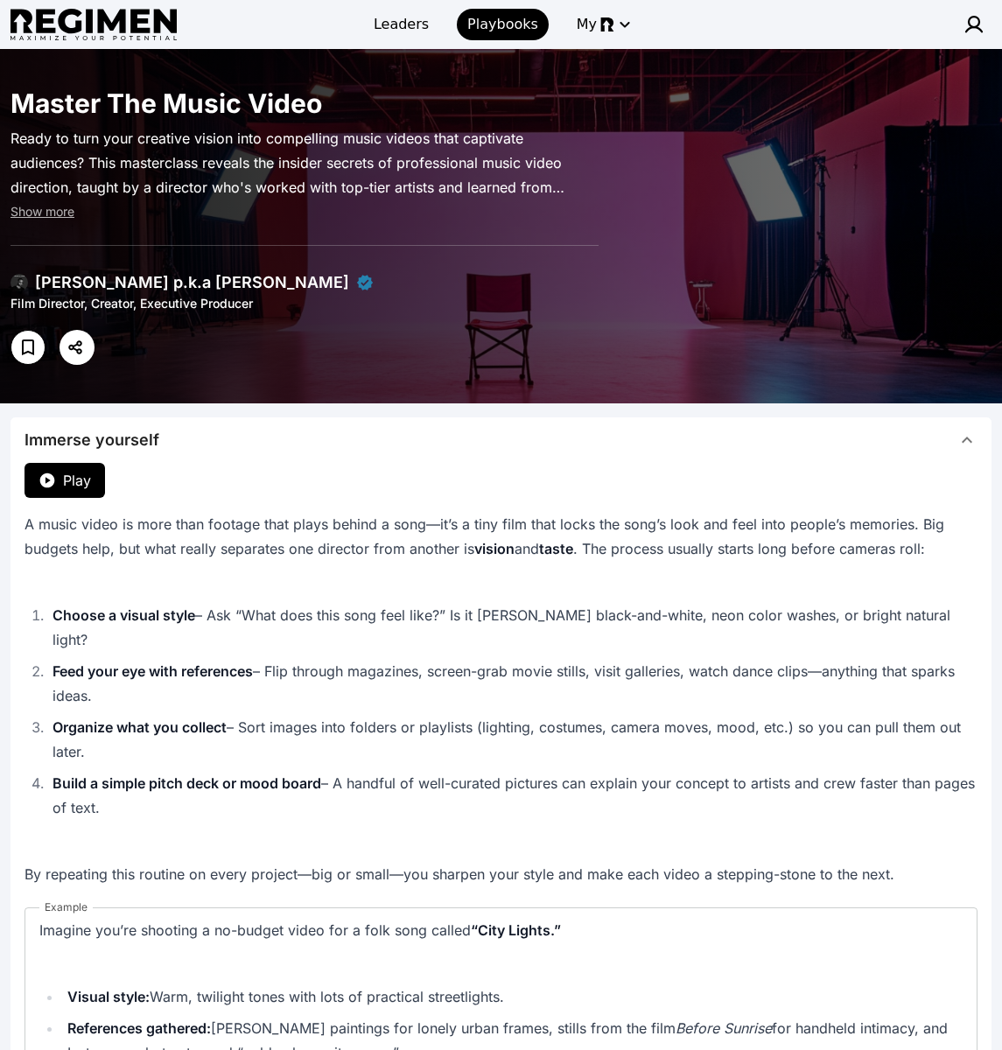
click at [459, 443] on span "Immerse yourself" at bounding box center [490, 440] width 932 height 24
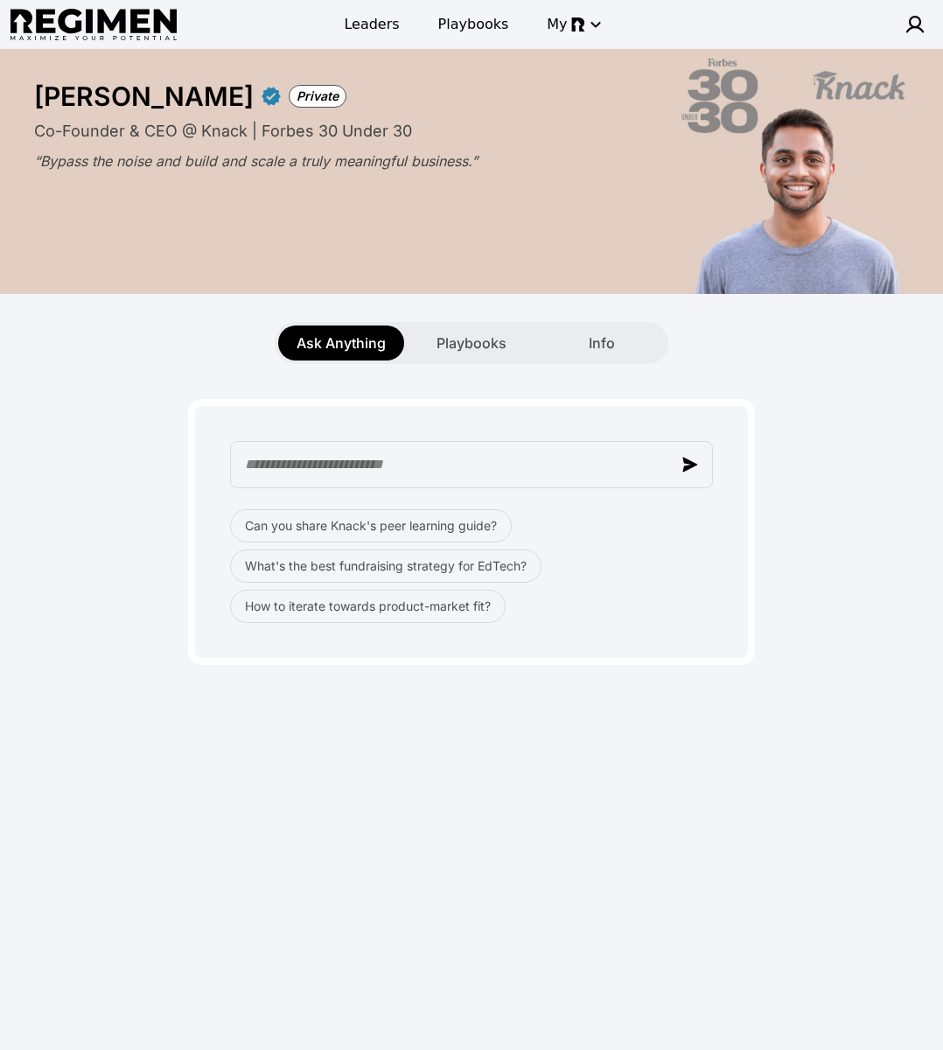
click at [45, 30] on img at bounding box center [93, 25] width 166 height 32
